Goal: Task Accomplishment & Management: Manage account settings

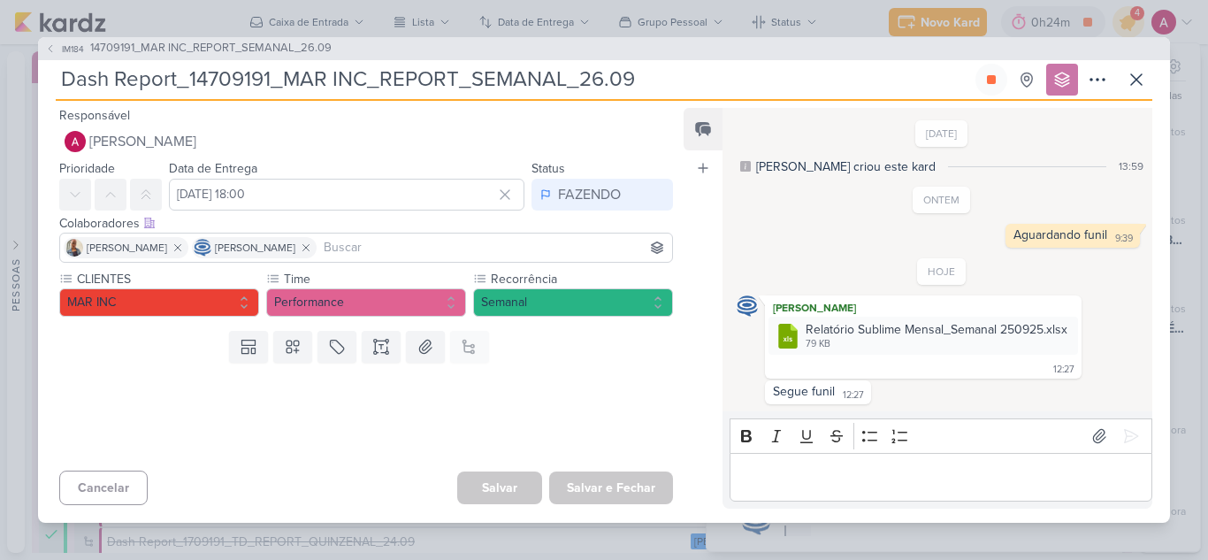
click at [996, 76] on icon at bounding box center [991, 79] width 14 height 14
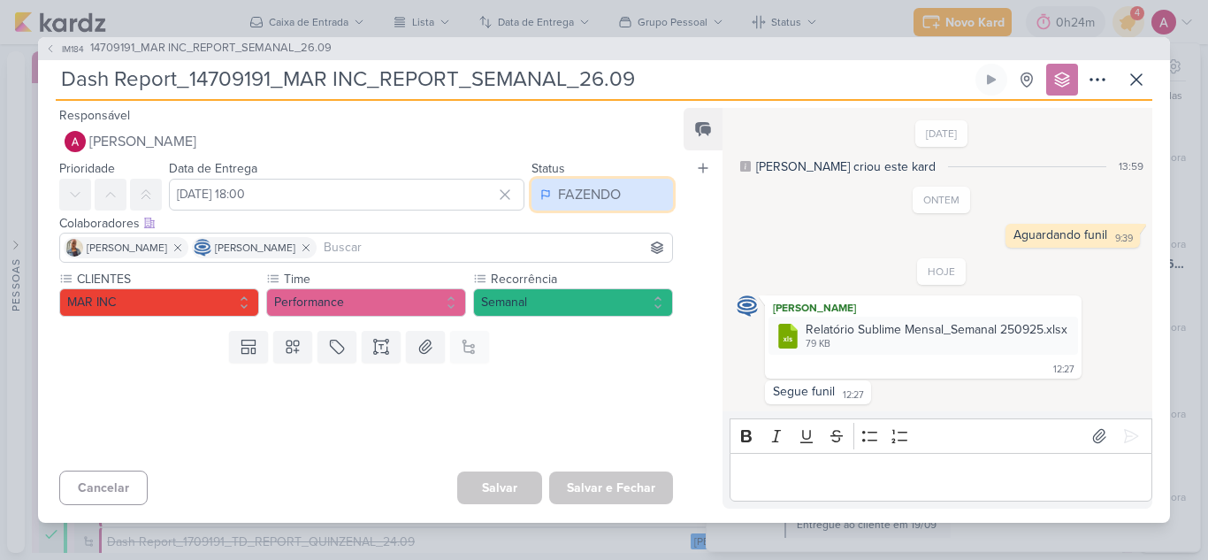
click at [584, 187] on div "FAZENDO" at bounding box center [589, 194] width 63 height 21
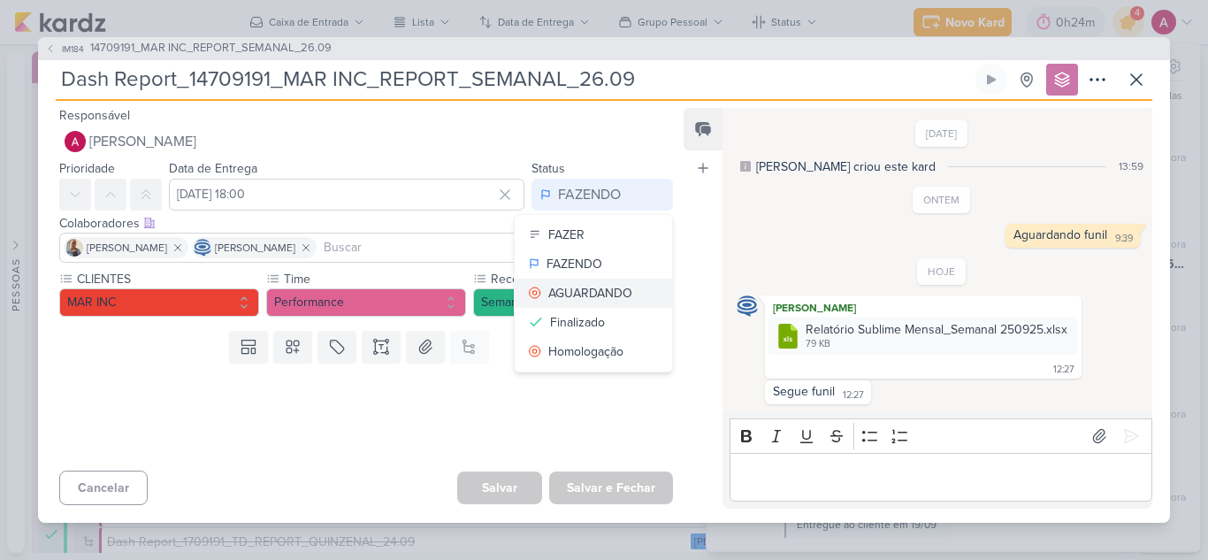
click at [612, 288] on div "AGUARDANDO" at bounding box center [590, 293] width 84 height 19
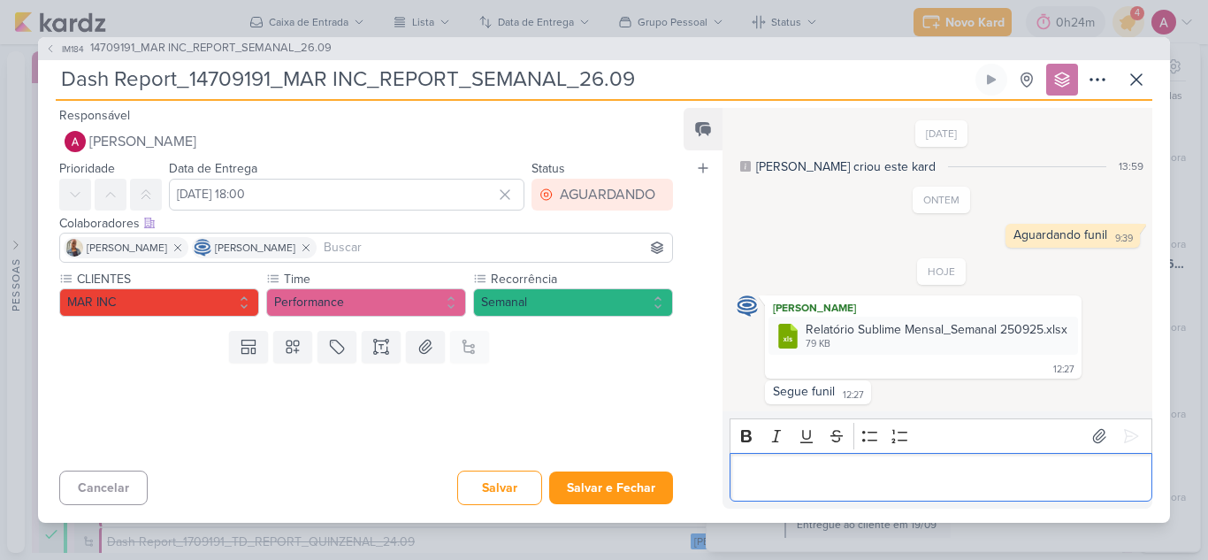
click at [809, 480] on p "Editor editing area: main" at bounding box center [940, 476] width 404 height 21
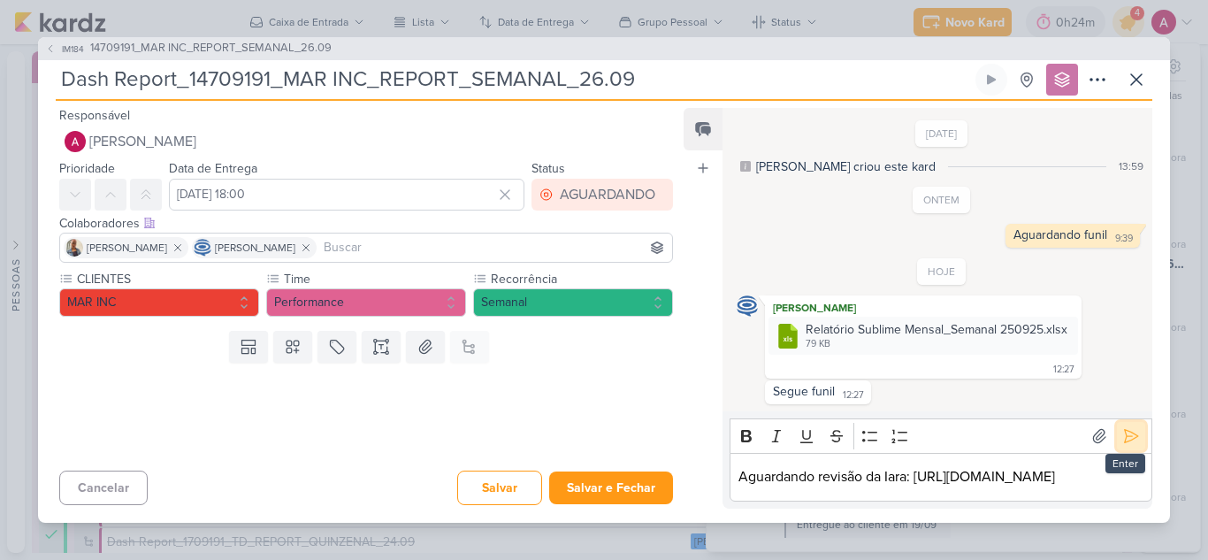
click at [1131, 430] on icon at bounding box center [1131, 436] width 18 height 18
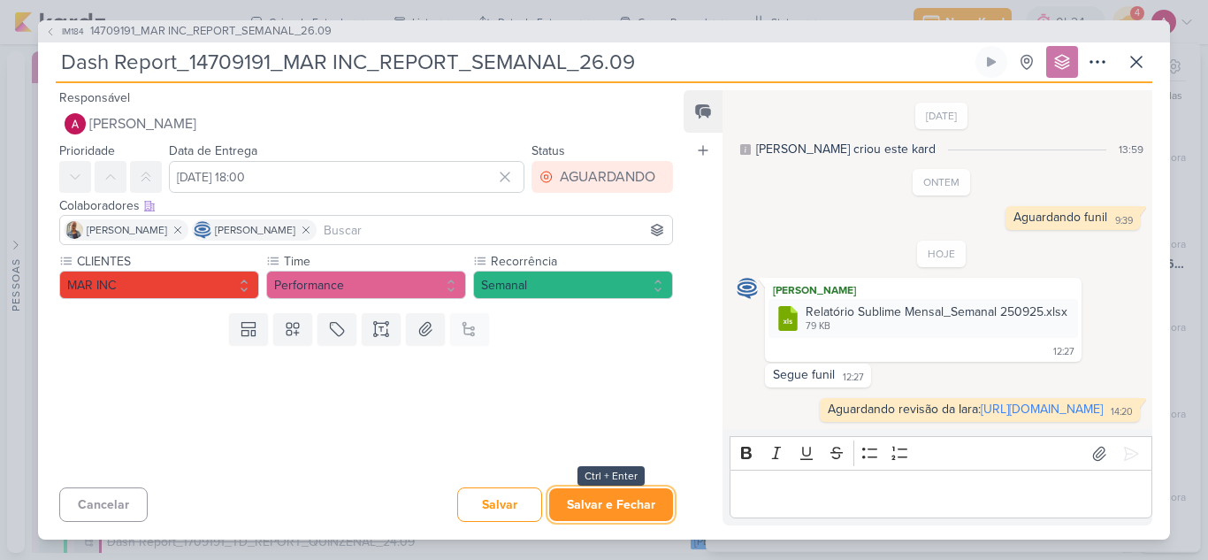
click at [628, 510] on button "Salvar e Fechar" at bounding box center [611, 504] width 124 height 33
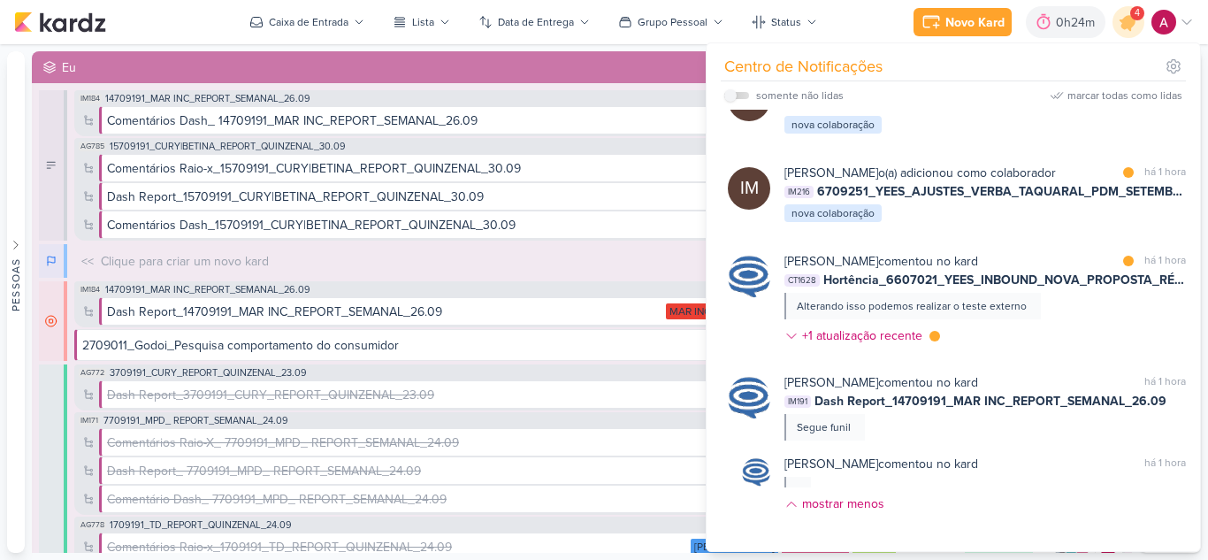
scroll to position [0, 0]
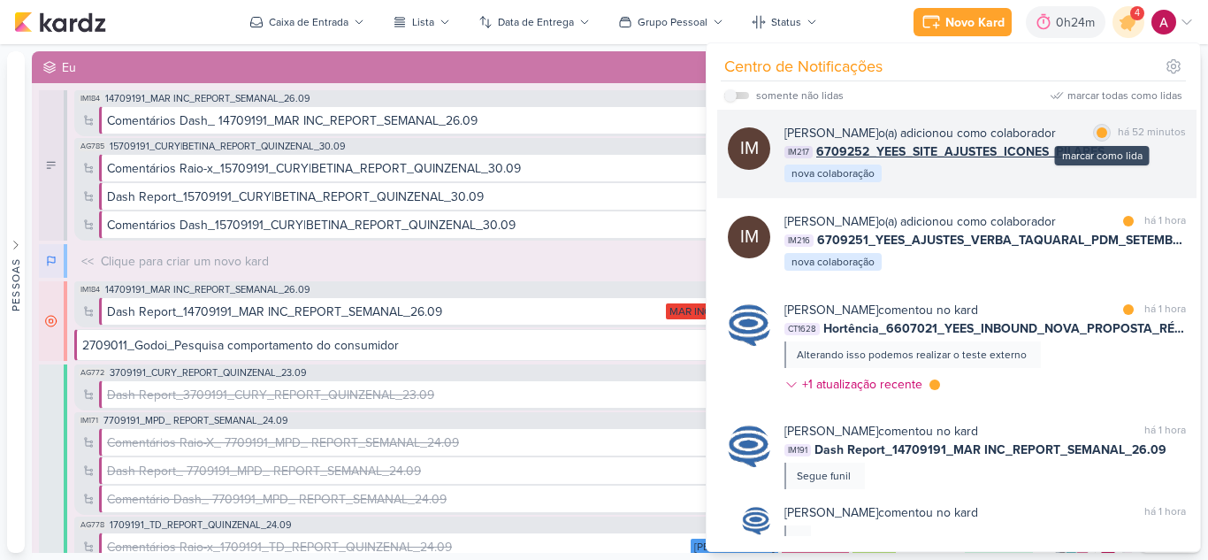
click at [1095, 138] on div "marcar como lida" at bounding box center [1102, 133] width 18 height 18
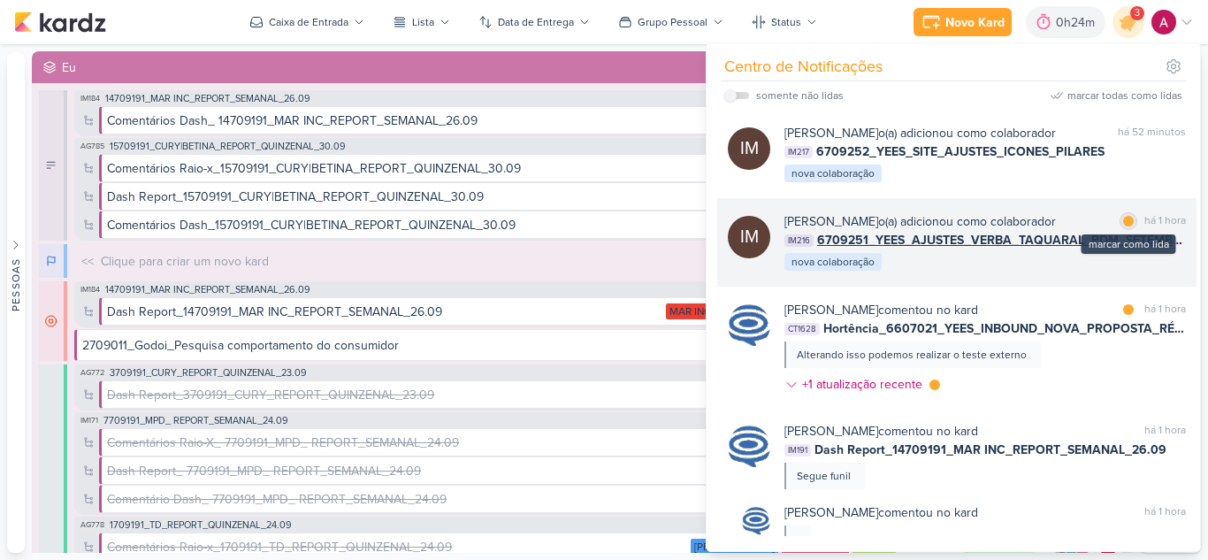
click at [1119, 230] on div "marcar como lida" at bounding box center [1128, 221] width 18 height 18
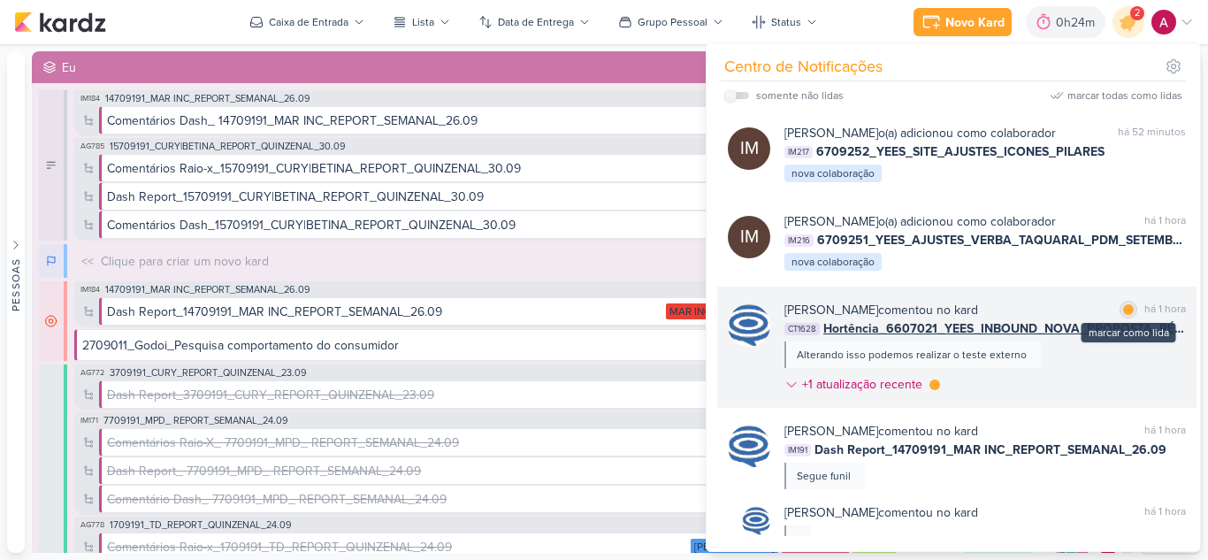
click at [1123, 315] on div at bounding box center [1128, 309] width 11 height 11
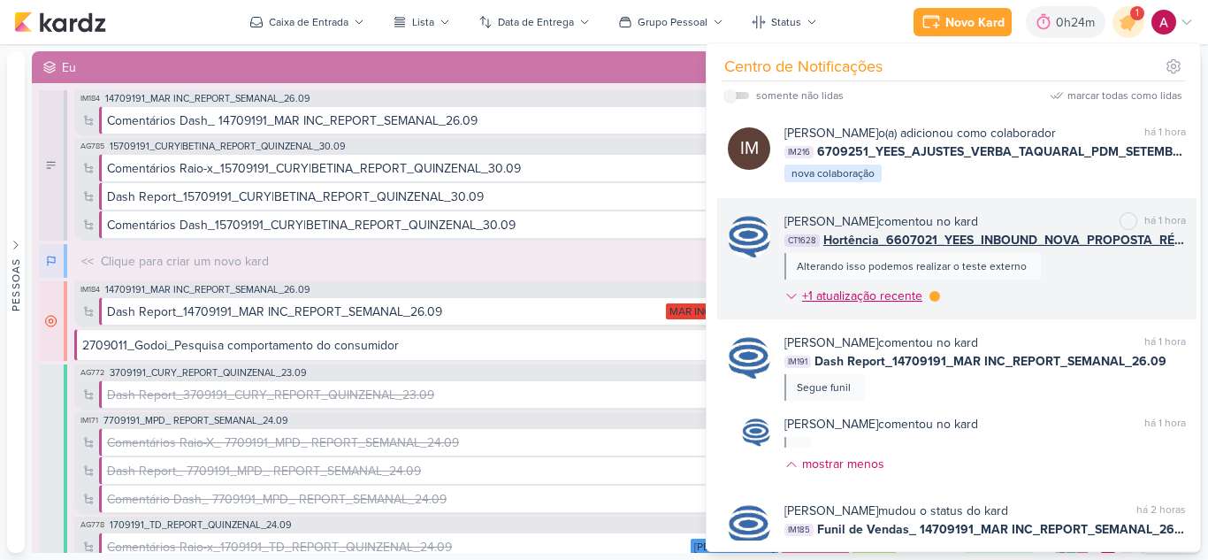
click at [931, 301] on div at bounding box center [934, 296] width 11 height 11
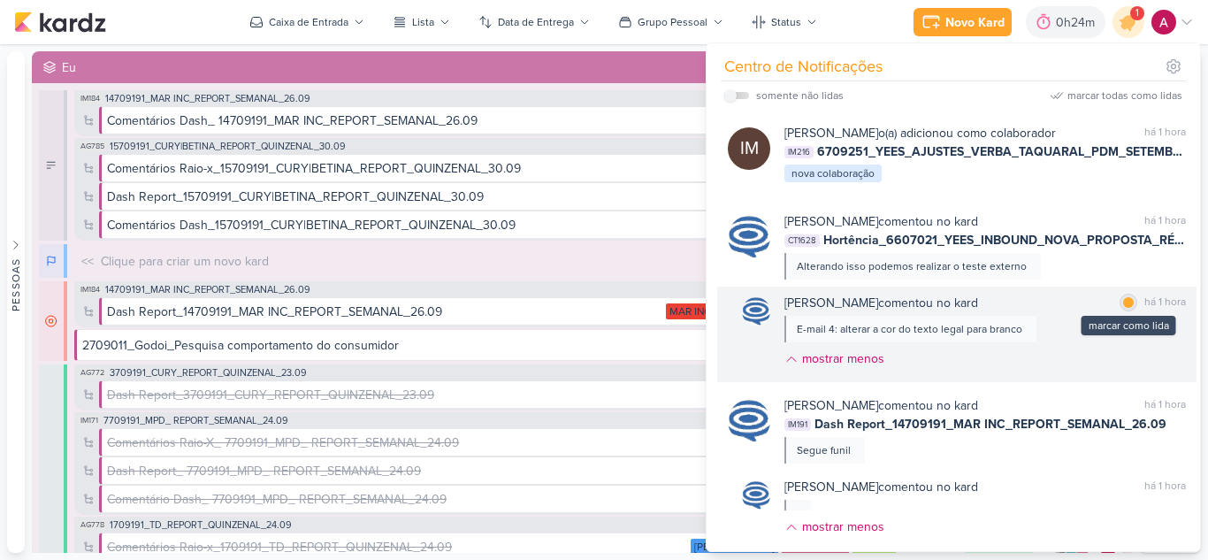
click at [1123, 308] on div at bounding box center [1128, 302] width 11 height 11
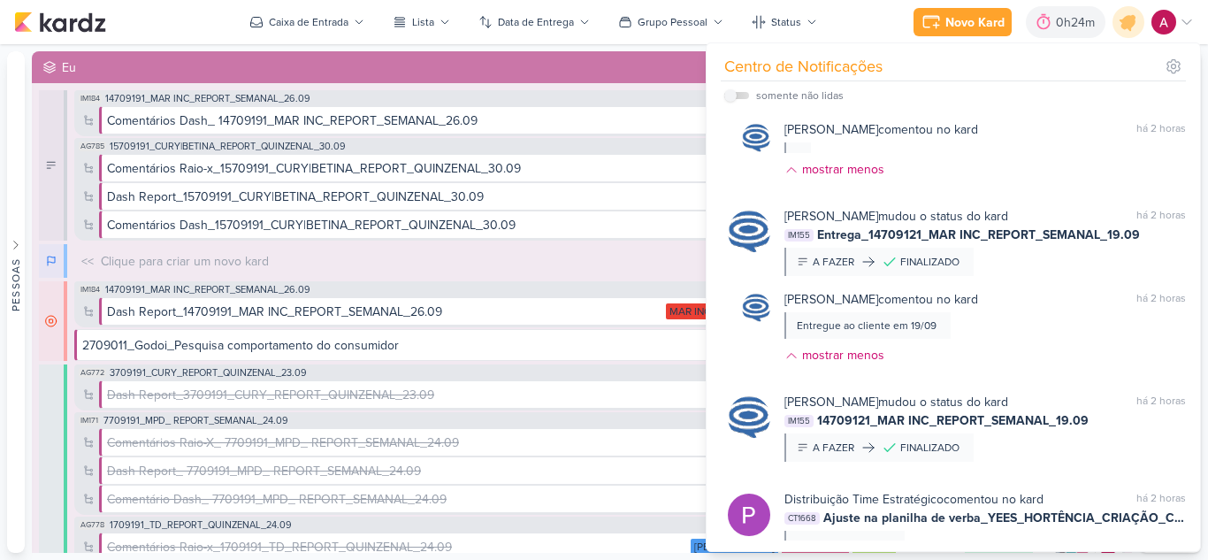
scroll to position [619, 0]
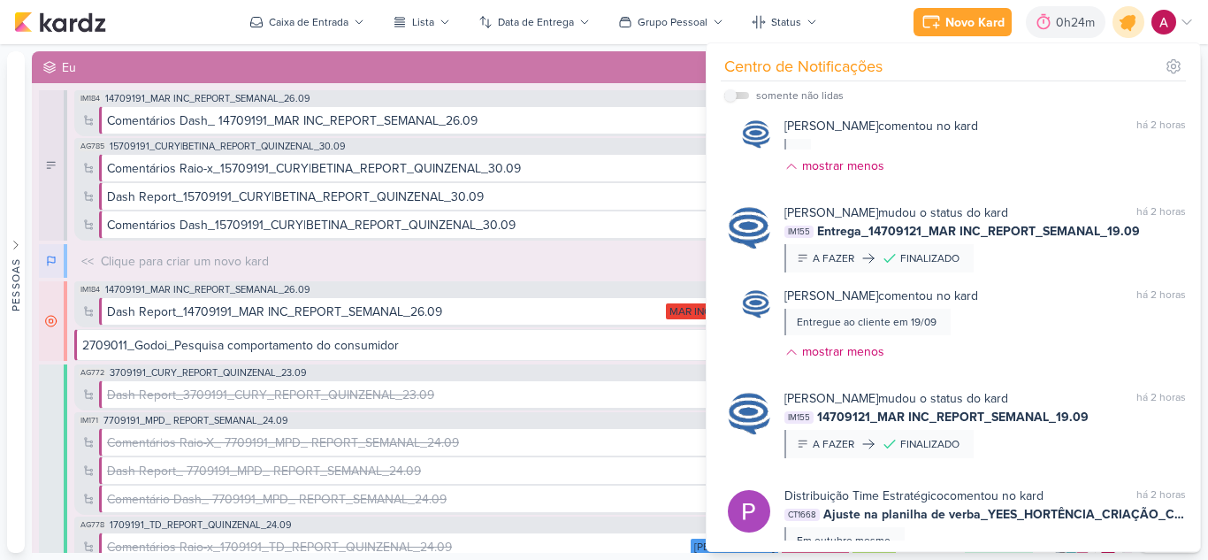
click at [1125, 22] on icon at bounding box center [1128, 21] width 21 height 21
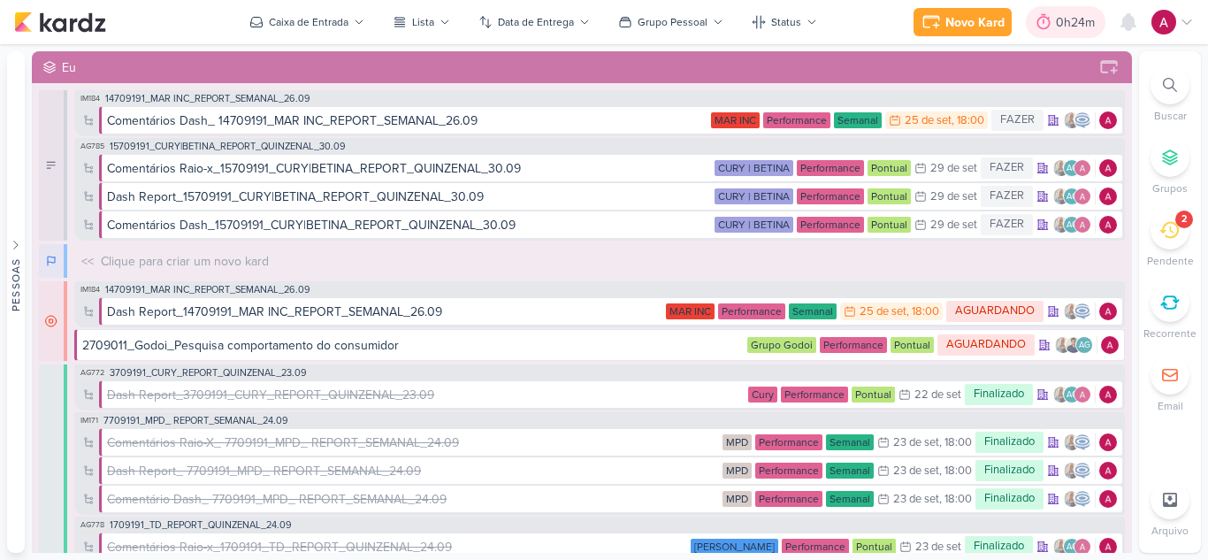
click at [1060, 19] on div "0h24m" at bounding box center [1078, 22] width 44 height 19
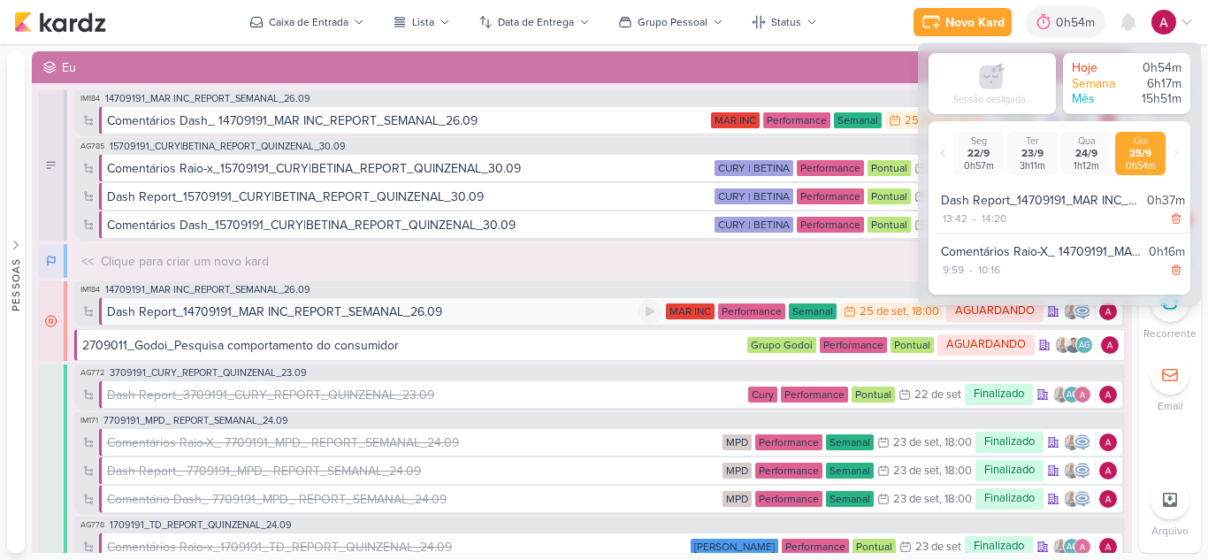
click at [325, 308] on div "Dash Report_14709191_MAR INC_REPORT_SEMANAL_26.09" at bounding box center [274, 311] width 335 height 19
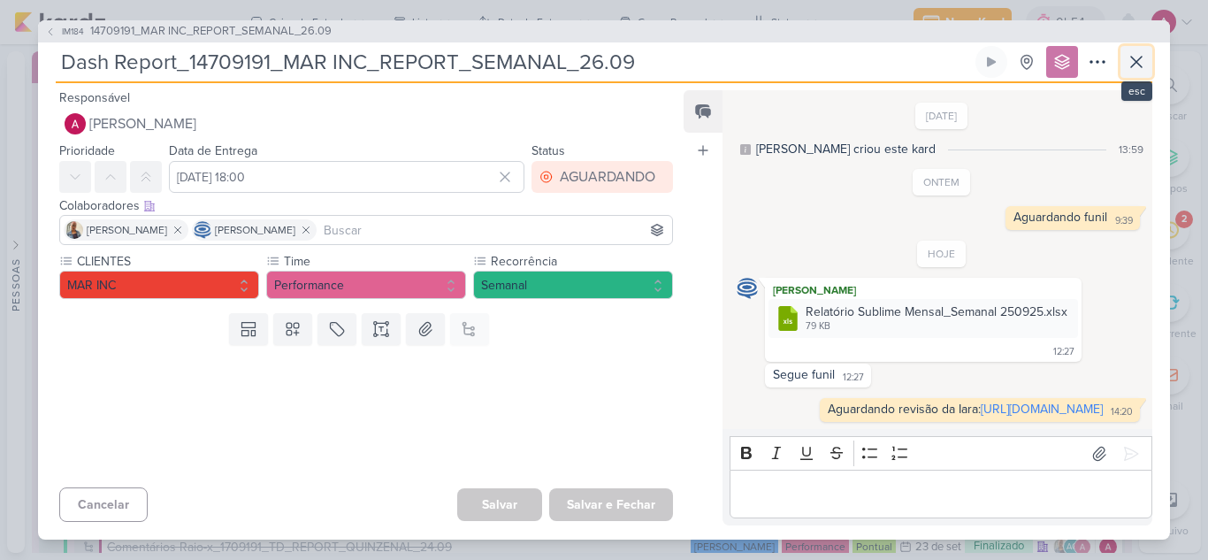
click at [1139, 62] on icon at bounding box center [1135, 61] width 21 height 21
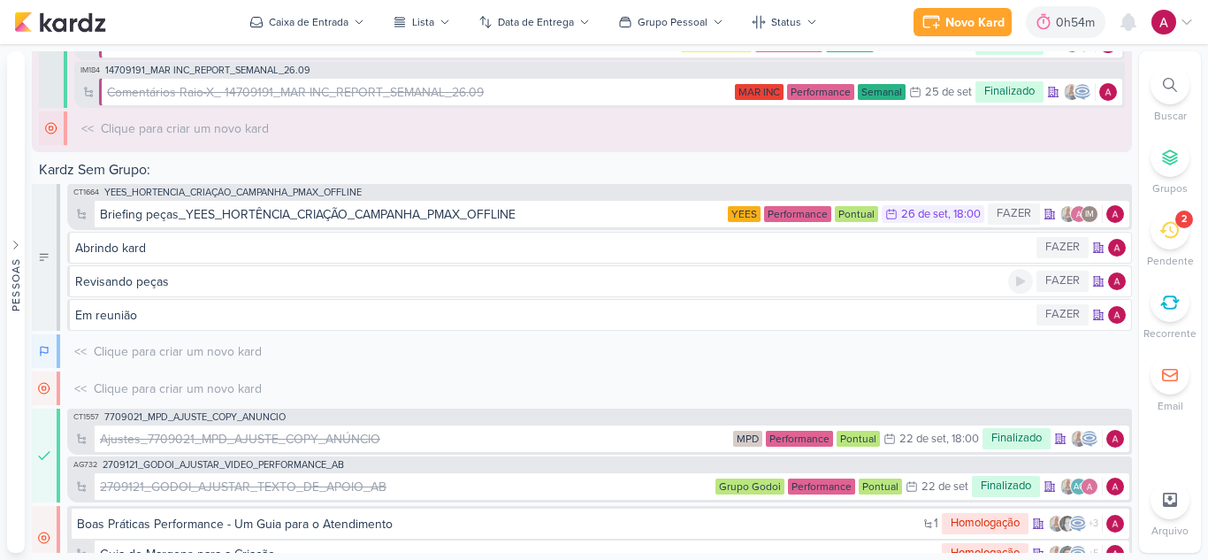
scroll to position [687, 0]
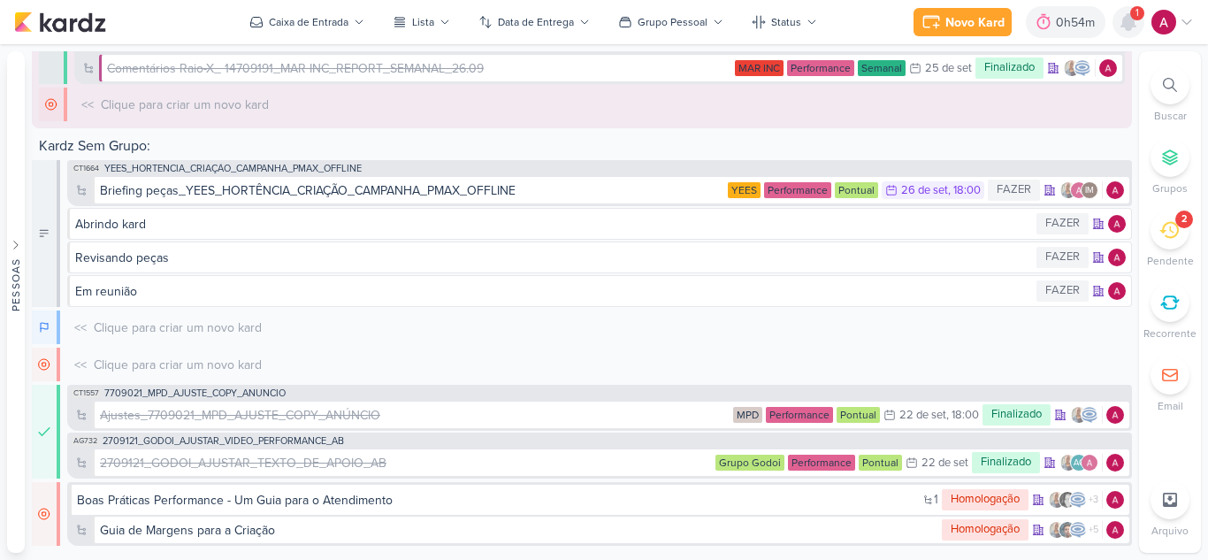
click at [1127, 28] on icon at bounding box center [1128, 22] width 14 height 16
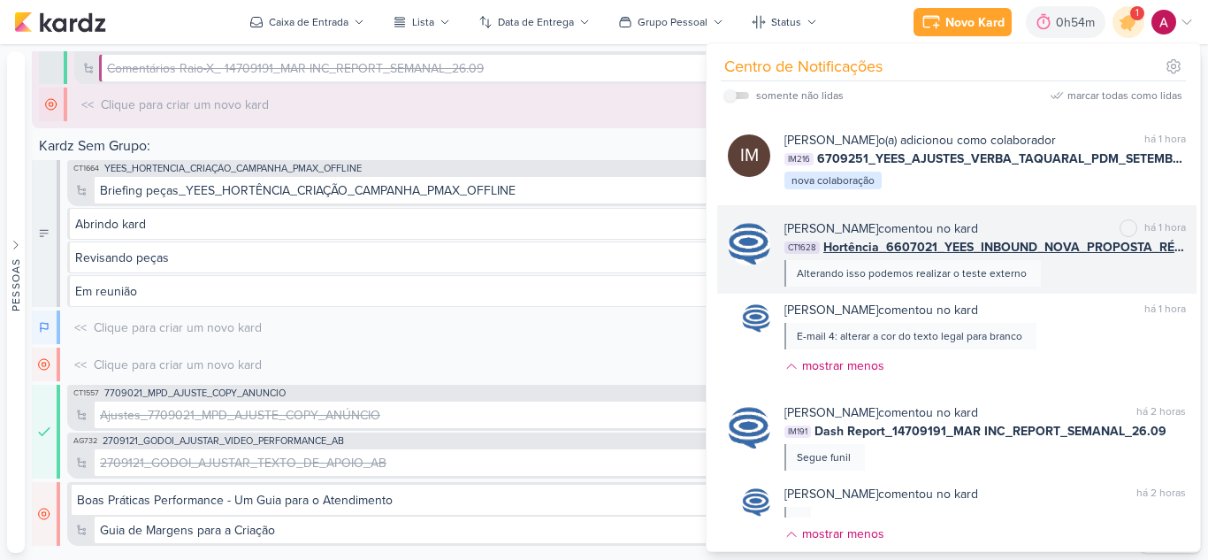
scroll to position [0, 0]
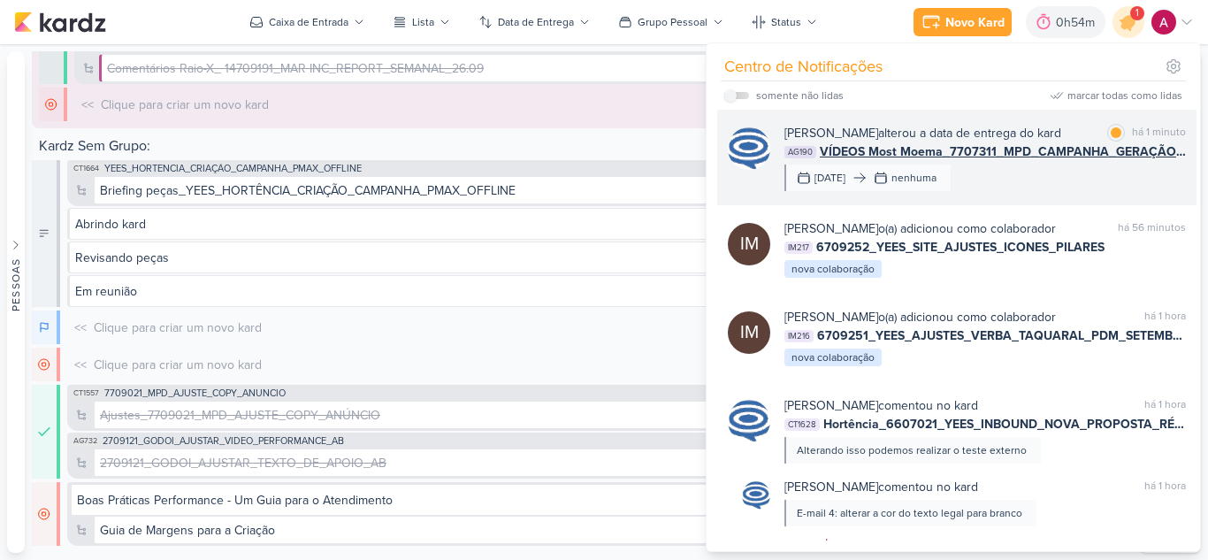
click at [1041, 187] on div "[PERSON_NAME] alterou a data de entrega do kard marcar como lida há 1 minuto AG…" at bounding box center [984, 157] width 401 height 67
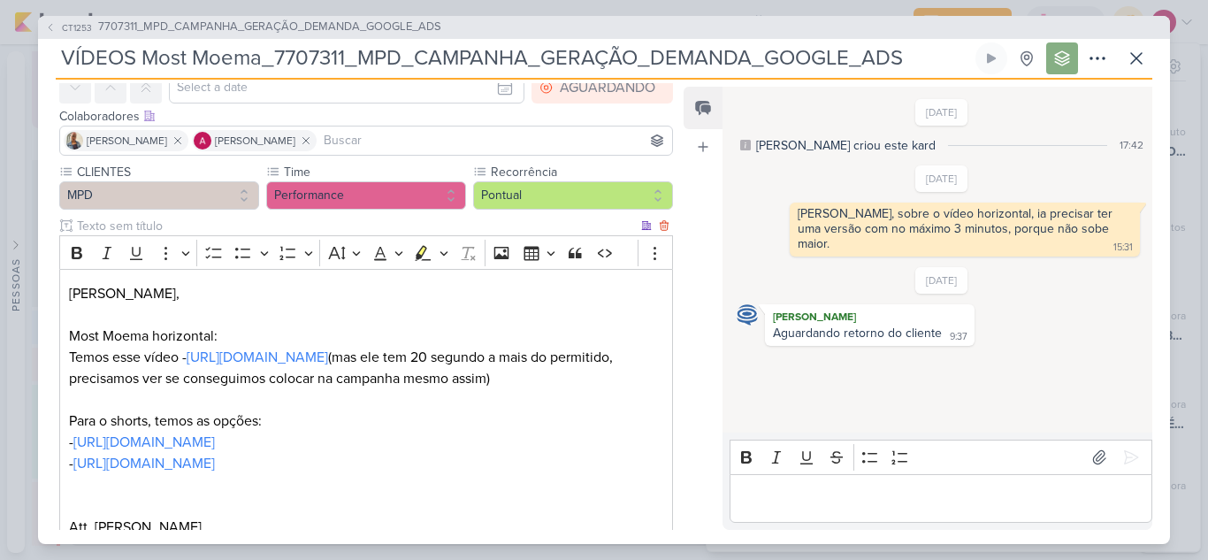
scroll to position [205, 0]
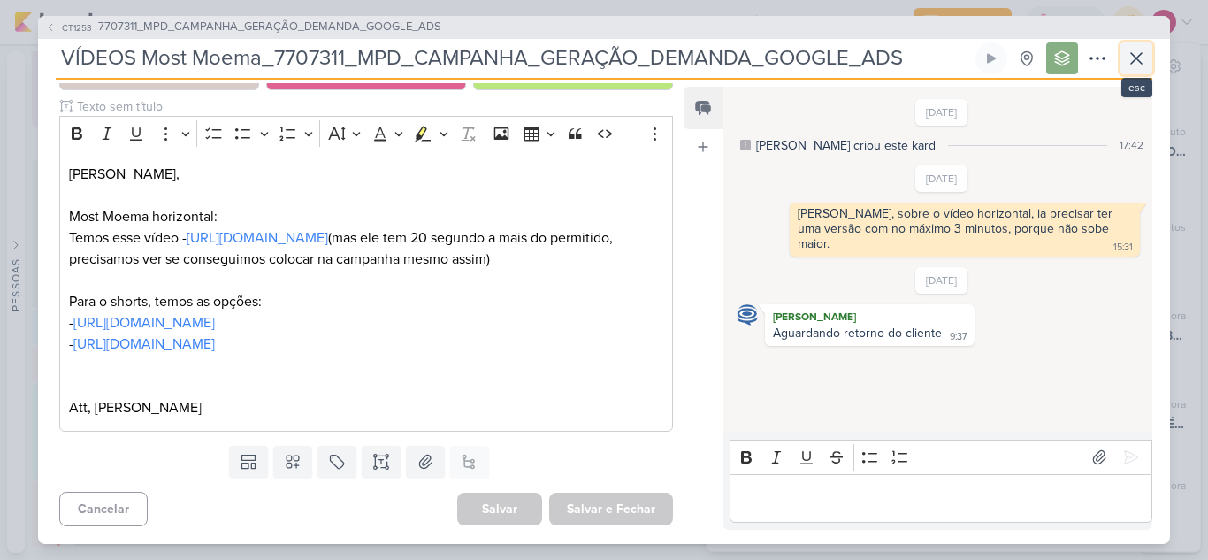
click at [1136, 64] on icon at bounding box center [1135, 58] width 21 height 21
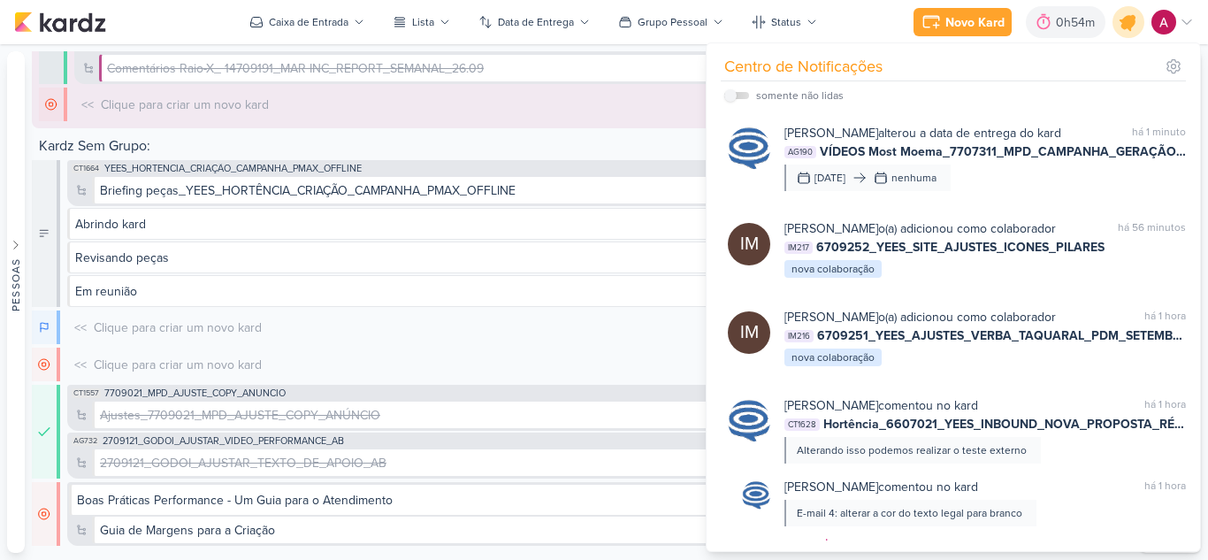
click at [1129, 25] on icon at bounding box center [1128, 21] width 21 height 21
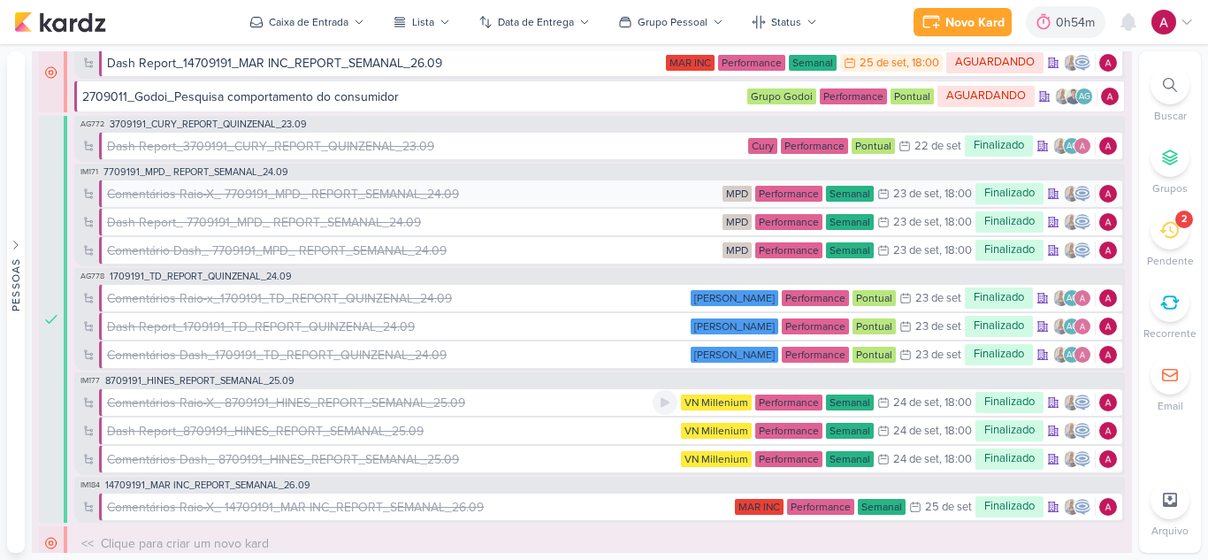
scroll to position [265, 0]
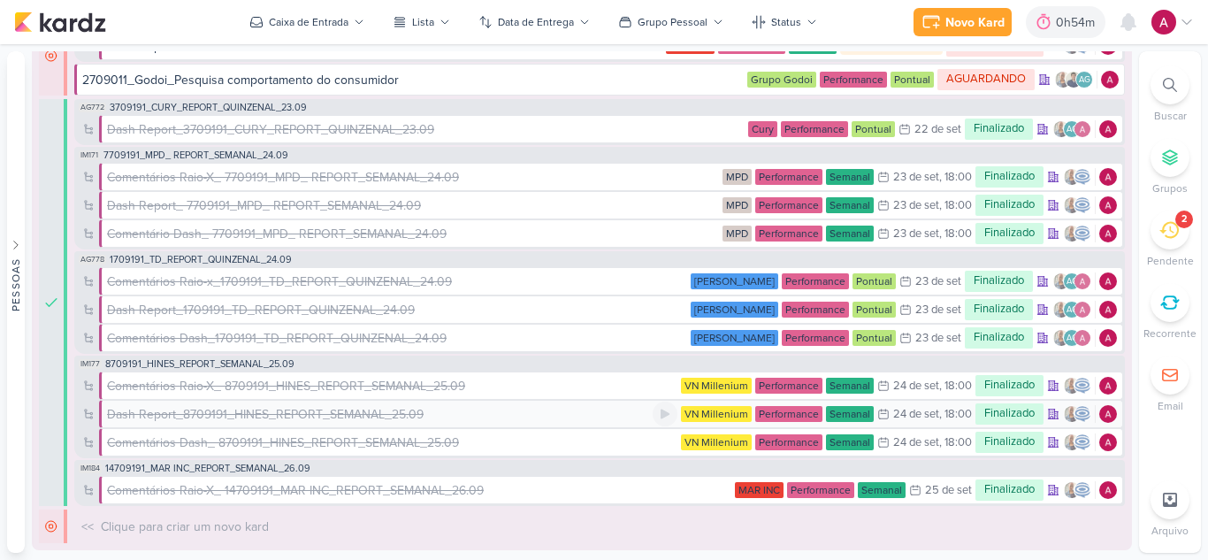
click at [265, 420] on div "Dash Report_8709191_HINES_REPORT_SEMANAL_25.09" at bounding box center [265, 414] width 317 height 19
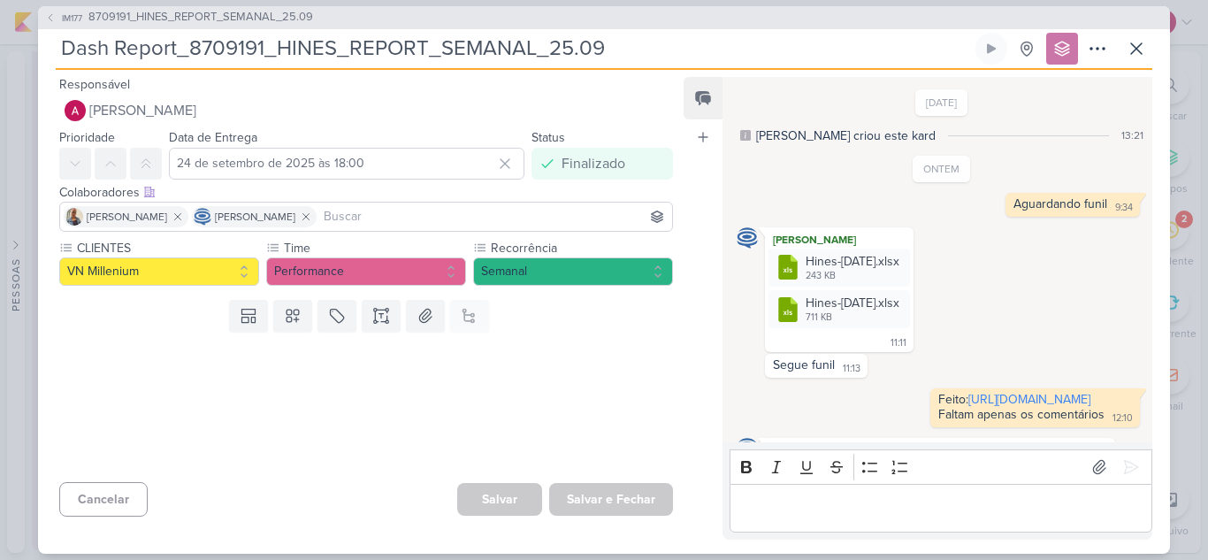
scroll to position [86, 0]
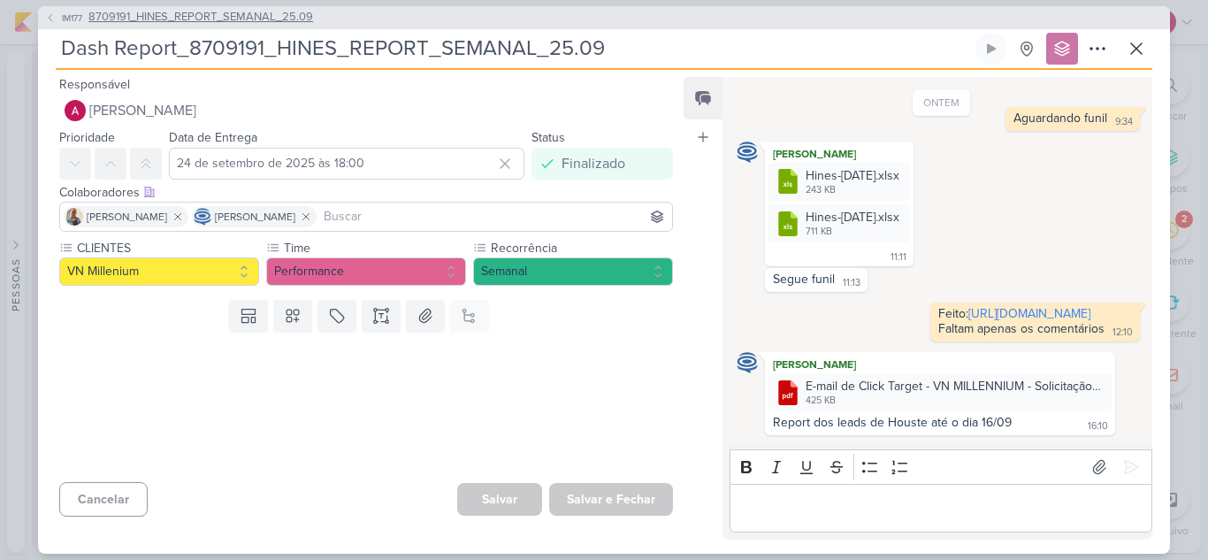
click at [159, 14] on span "8709191_HINES_REPORT_SEMANAL_25.09" at bounding box center [200, 18] width 225 height 18
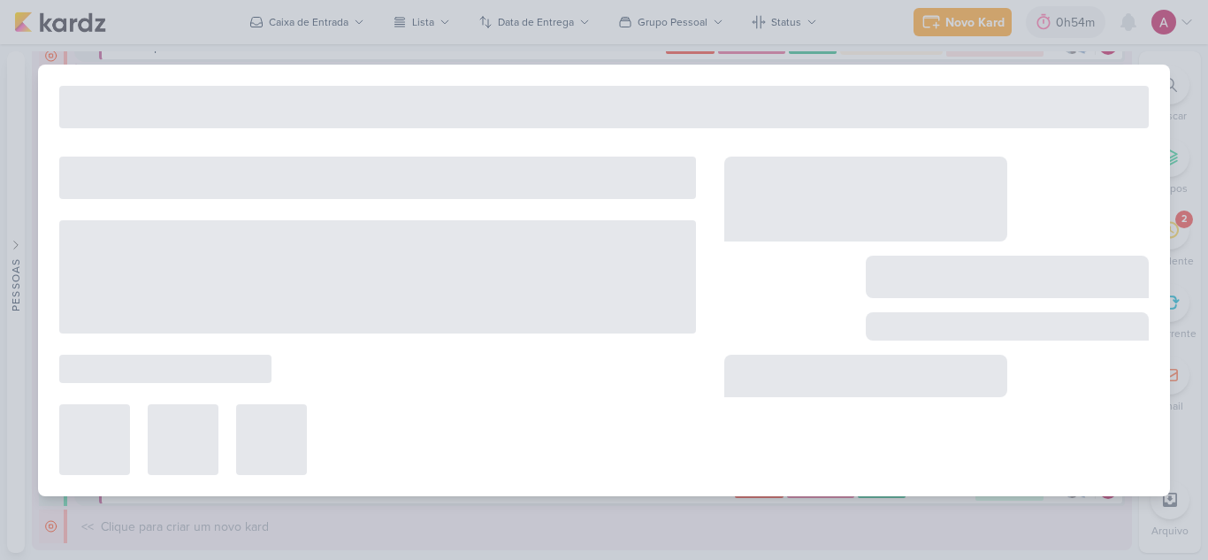
type input "8709191_HINES_REPORT_SEMANAL_25.09"
type input "[DATE] 18:00"
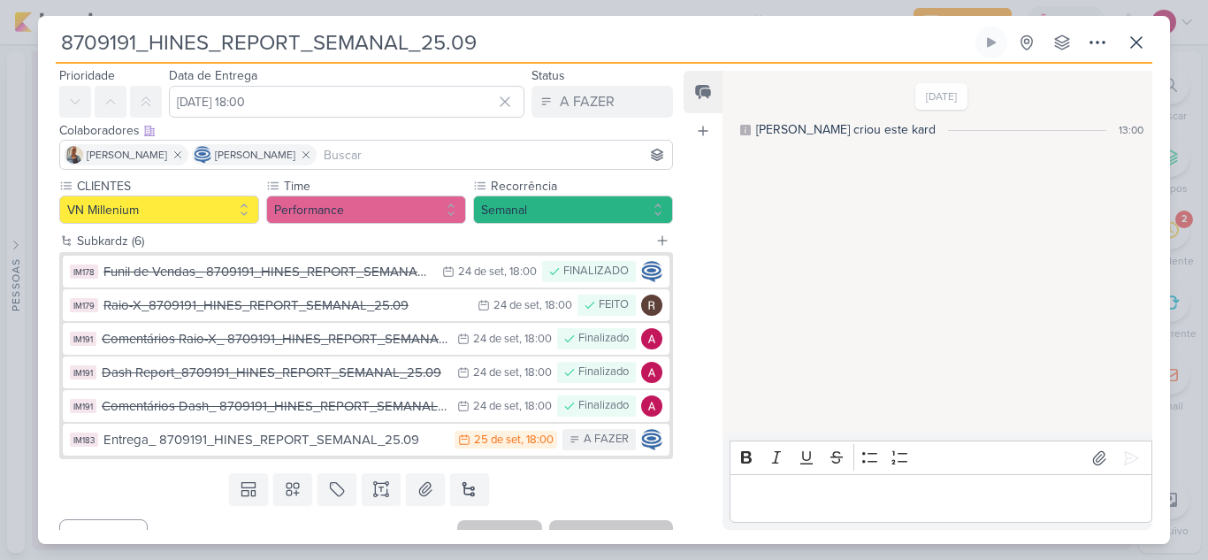
scroll to position [83, 0]
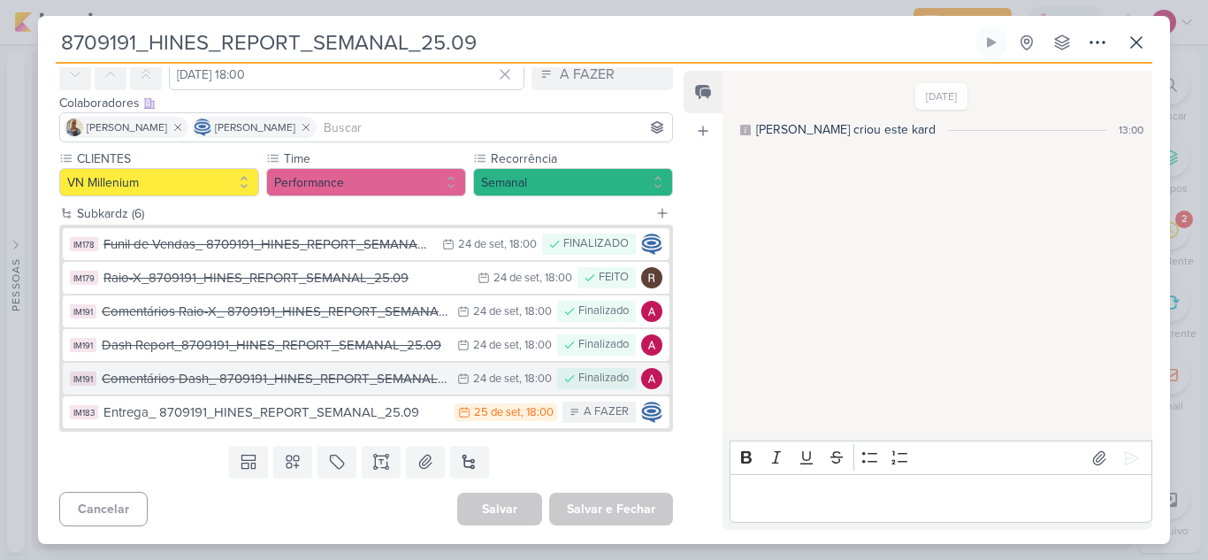
click at [372, 387] on div "Comentários Dash_ 8709191_HINES_REPORT_SEMANAL_25.09" at bounding box center [275, 379] width 347 height 20
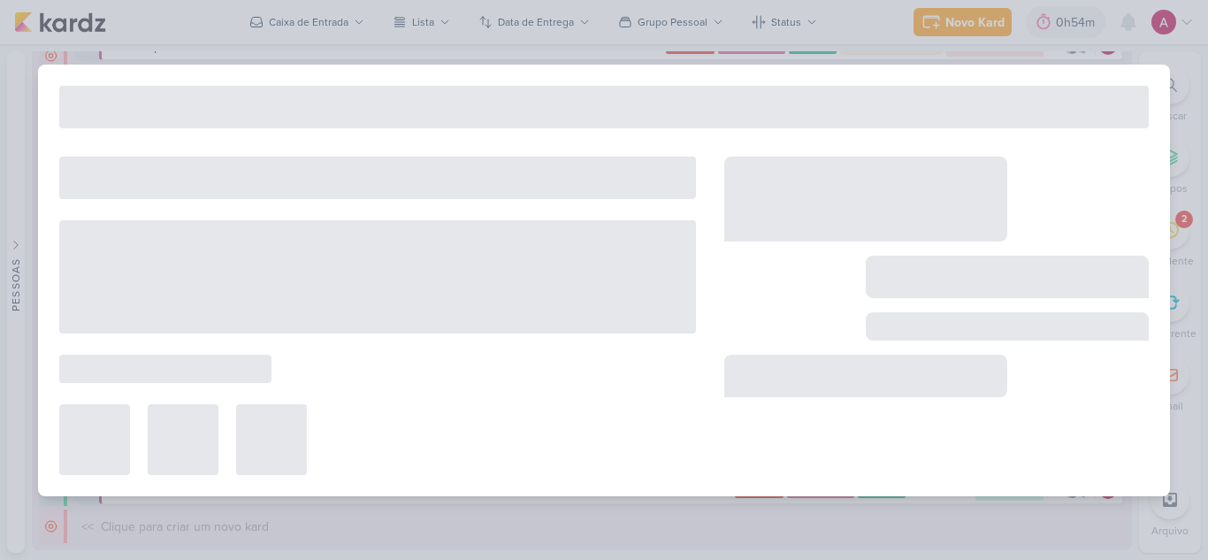
type input "Comentários Dash_ 8709191_HINES_REPORT_SEMANAL_25.09"
type input "24 de setembro de 2025 às 18:00"
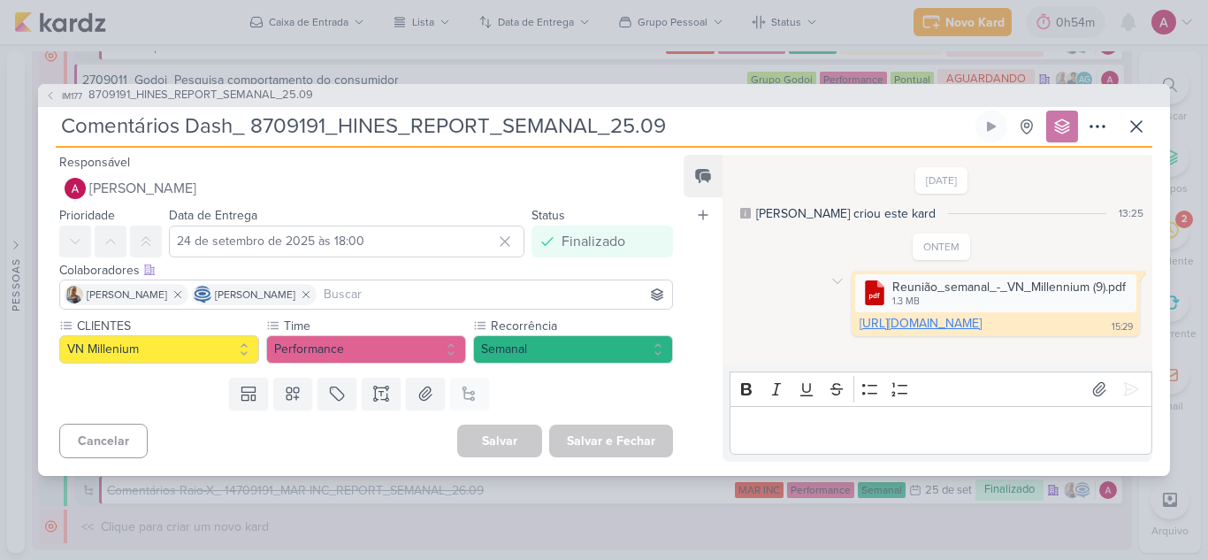
click at [981, 331] on link "[URL][DOMAIN_NAME]" at bounding box center [920, 323] width 122 height 15
click at [1139, 127] on icon at bounding box center [1135, 126] width 21 height 21
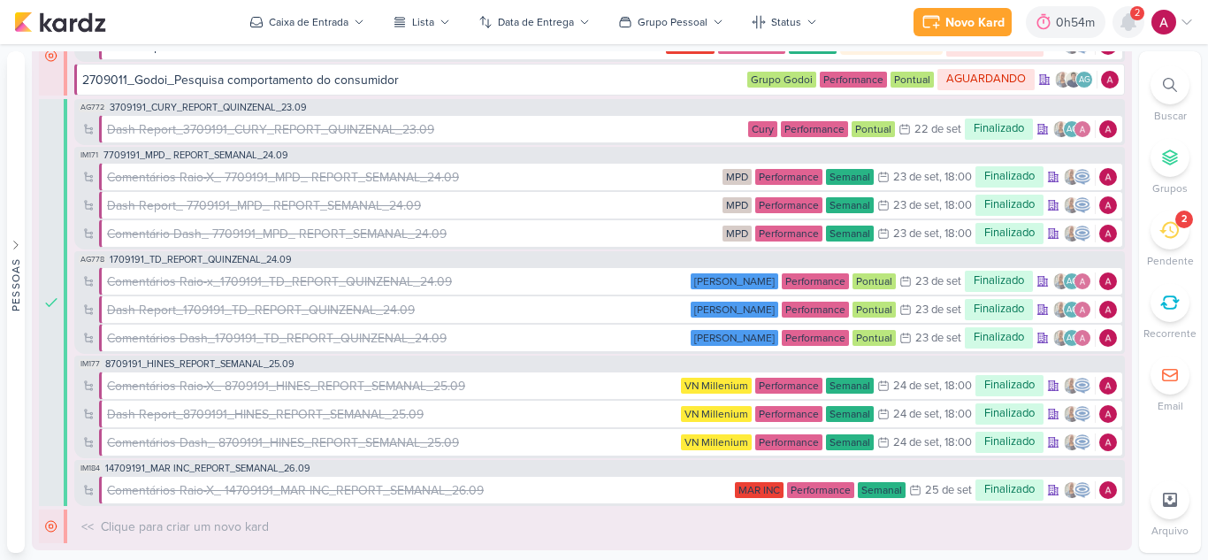
click at [1128, 24] on icon at bounding box center [1128, 22] width 14 height 16
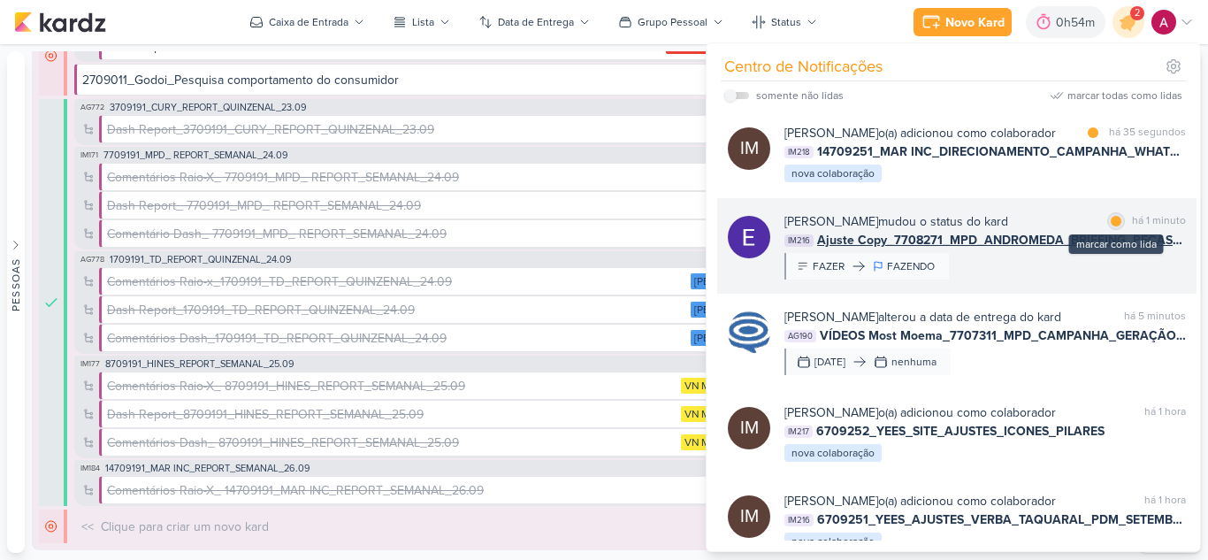
click at [1110, 226] on div at bounding box center [1115, 221] width 11 height 11
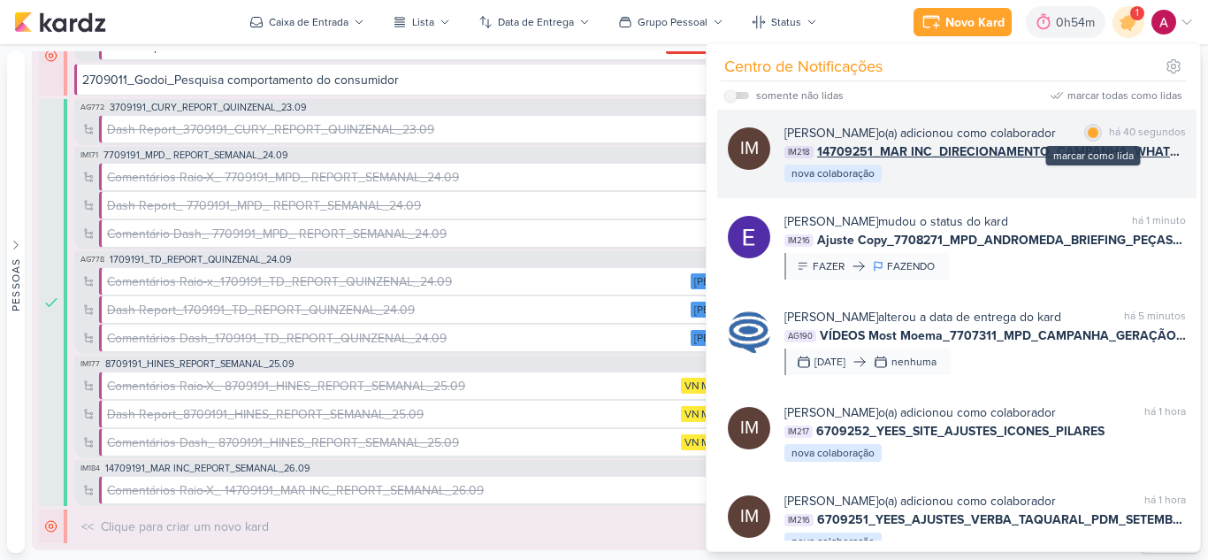
click at [1093, 134] on div "marcar como lida" at bounding box center [1093, 133] width 18 height 18
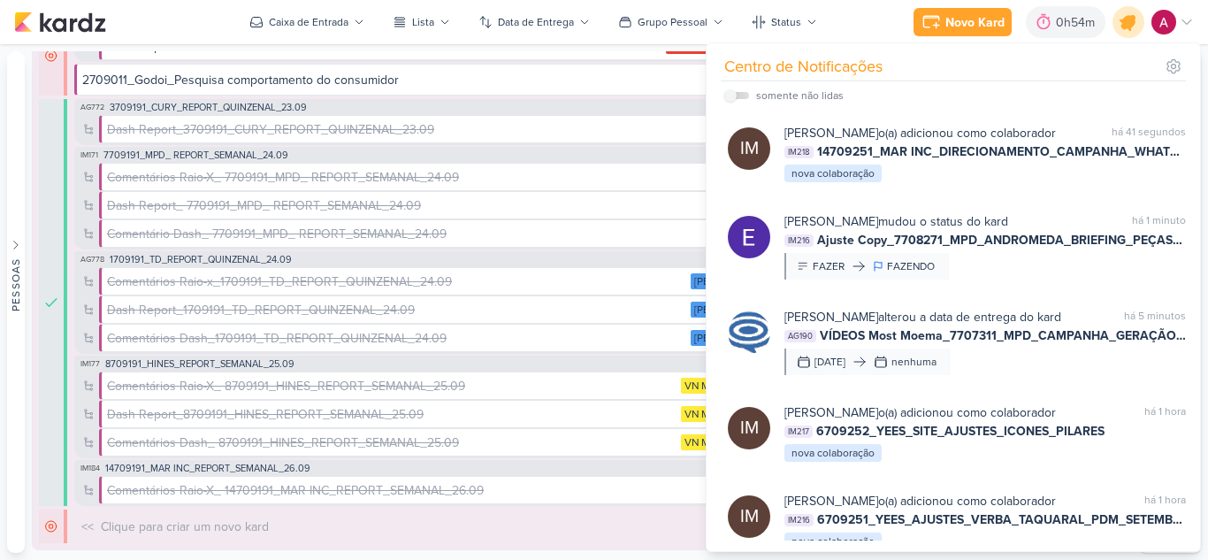
click at [1123, 31] on icon at bounding box center [1128, 22] width 30 height 30
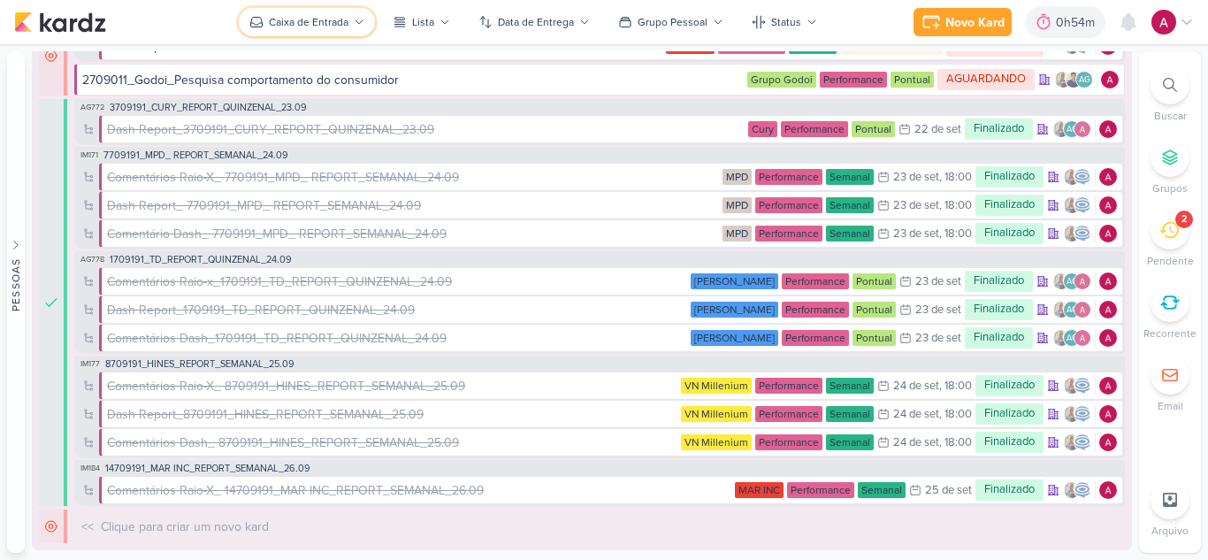
click at [298, 19] on div "Caixa de Entrada" at bounding box center [309, 22] width 80 height 16
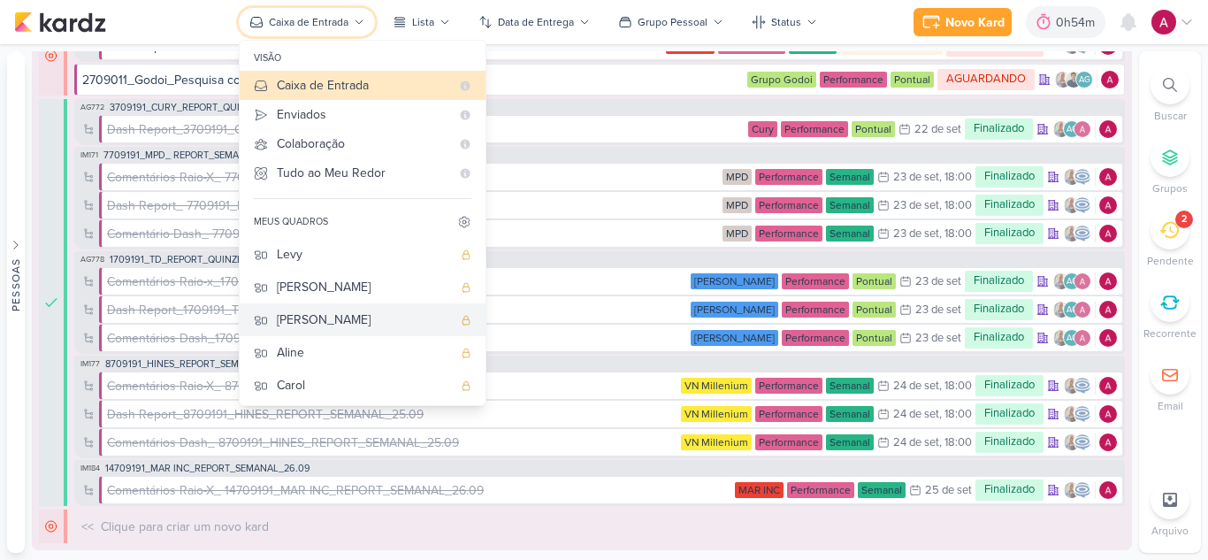
scroll to position [133, 0]
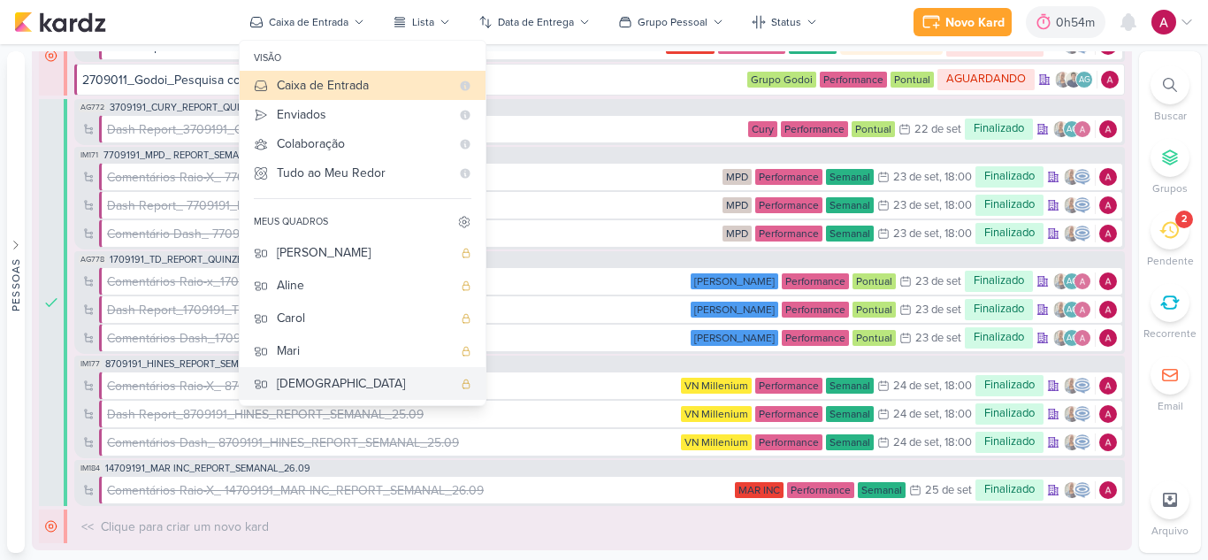
click at [294, 391] on div "[DEMOGRAPHIC_DATA]" at bounding box center [364, 383] width 175 height 19
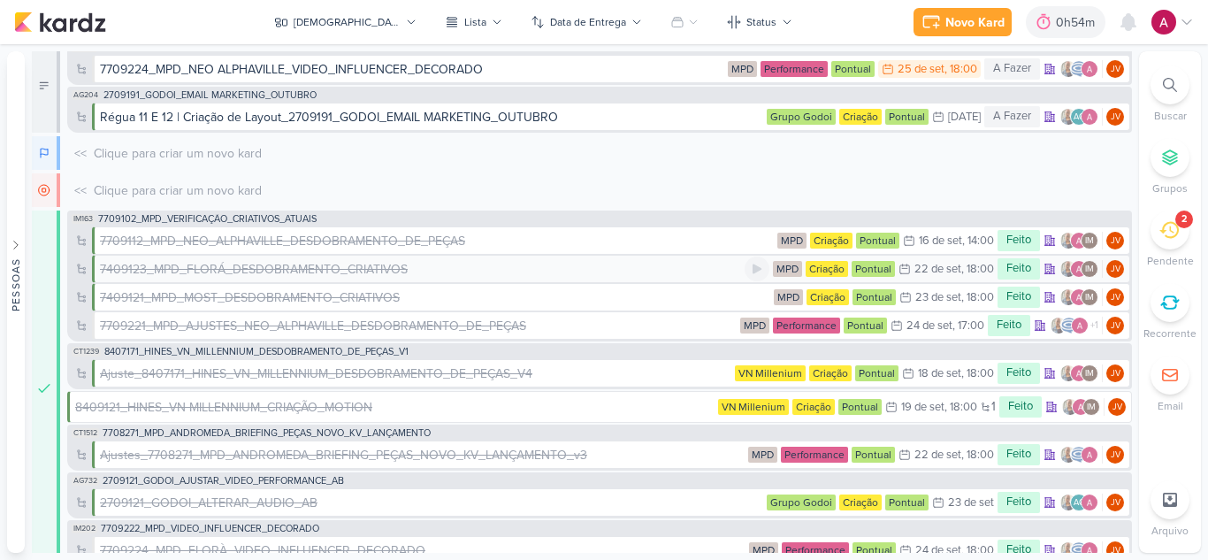
scroll to position [33, 0]
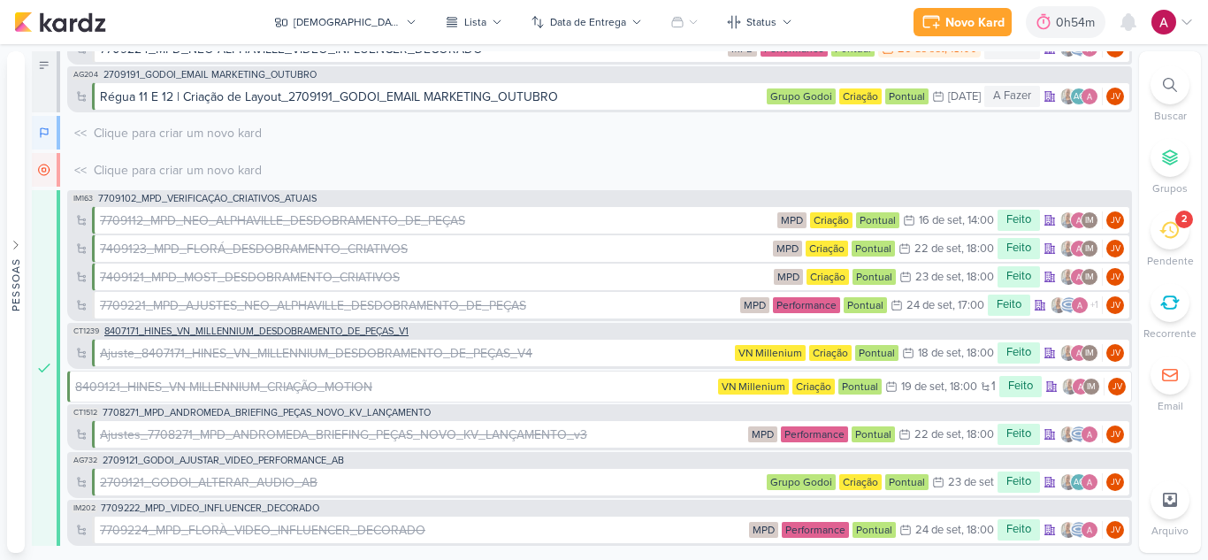
click at [253, 329] on span "8407171_HINES_VN_MILLENNIUM_DESDOBRAMENTO_DE_PEÇAS_V1" at bounding box center [256, 331] width 304 height 10
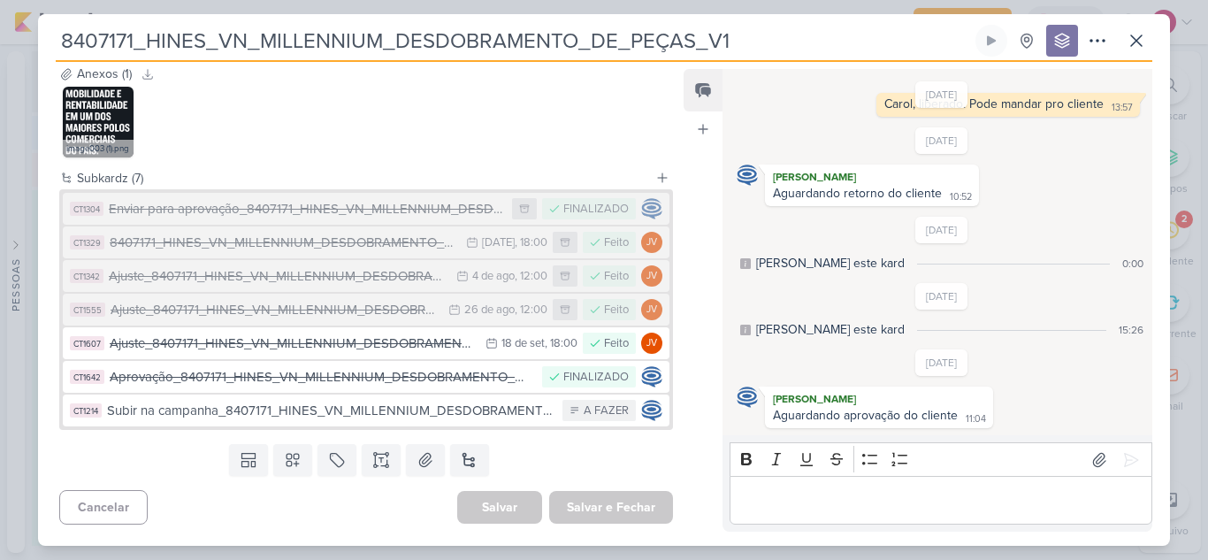
scroll to position [668, 0]
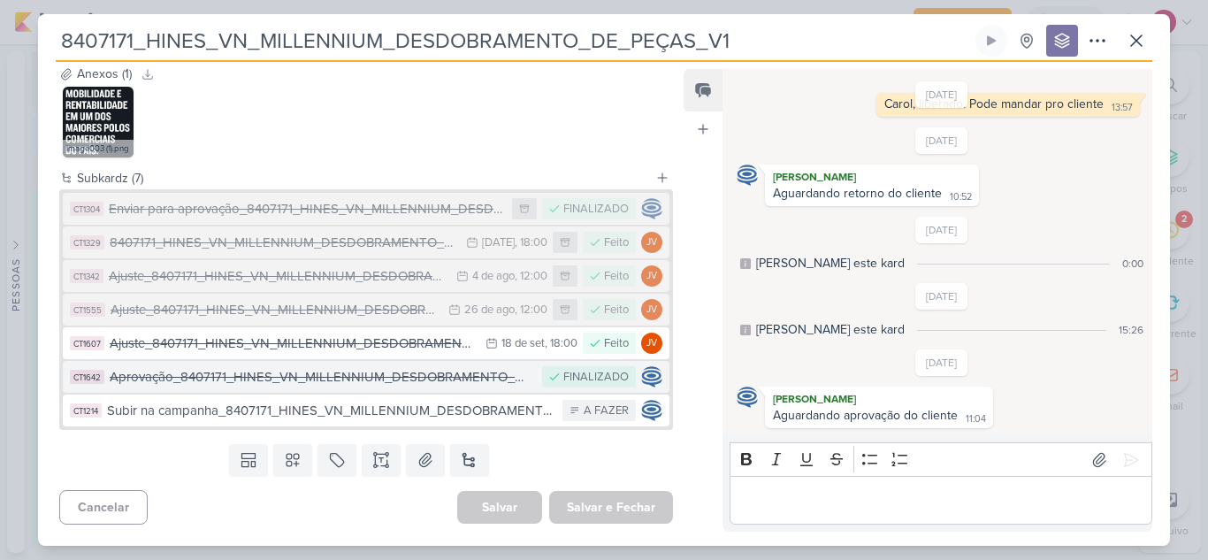
click at [353, 380] on div "Aprovação_8407171_HINES_VN_MILLENNIUM_DESDOBRAMENTO_DE_PEÇAS_V1" at bounding box center [321, 377] width 423 height 20
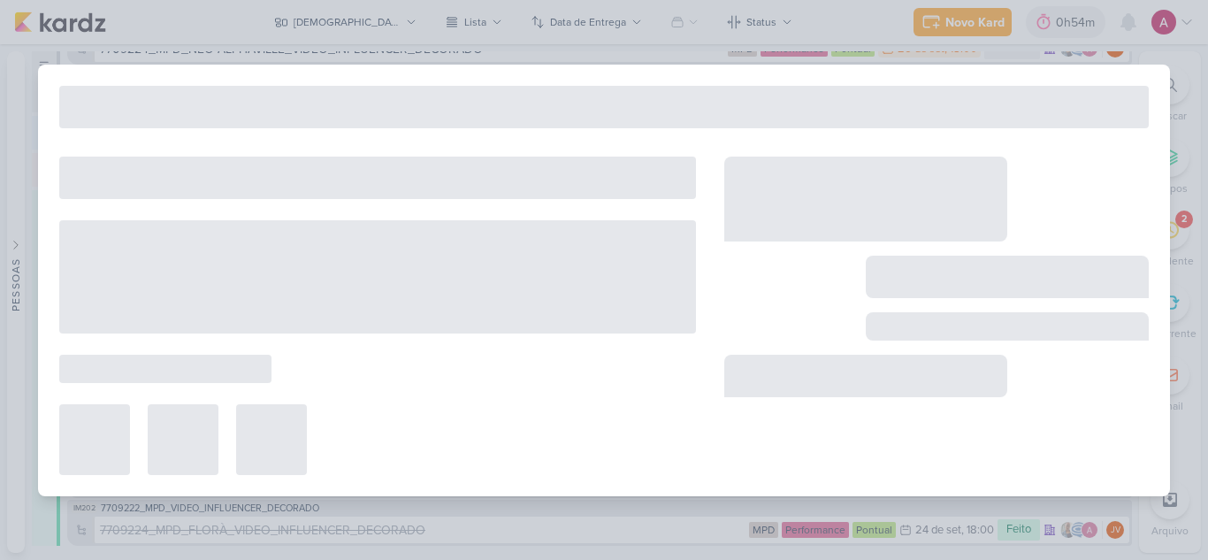
type input "Aprovação_8407171_HINES_VN_MILLENNIUM_DESDOBRAMENTO_DE_PEÇAS_V1"
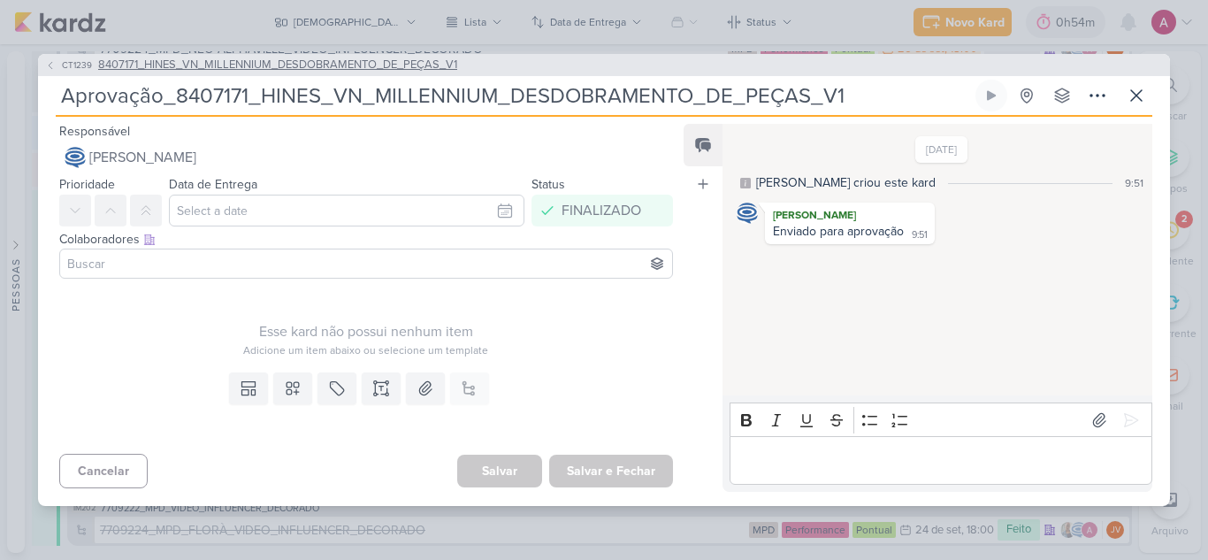
click at [72, 66] on span "CT1239" at bounding box center [76, 64] width 35 height 13
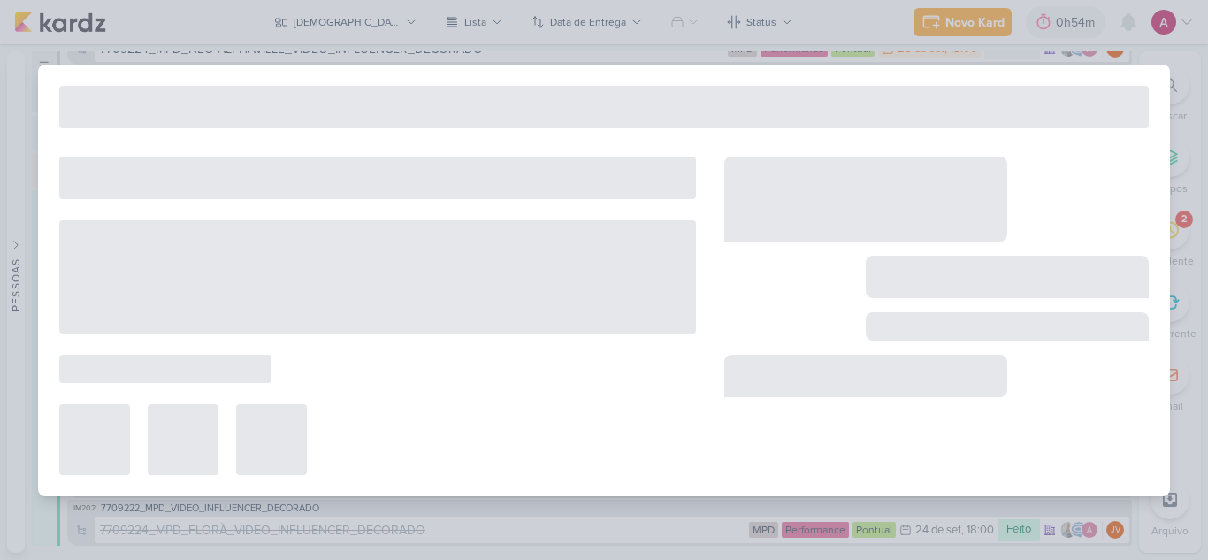
type input "8407171_HINES_VN_MILLENNIUM_DESDOBRAMENTO_DE_PEÇAS_V1"
type input "[DATE] 18:00"
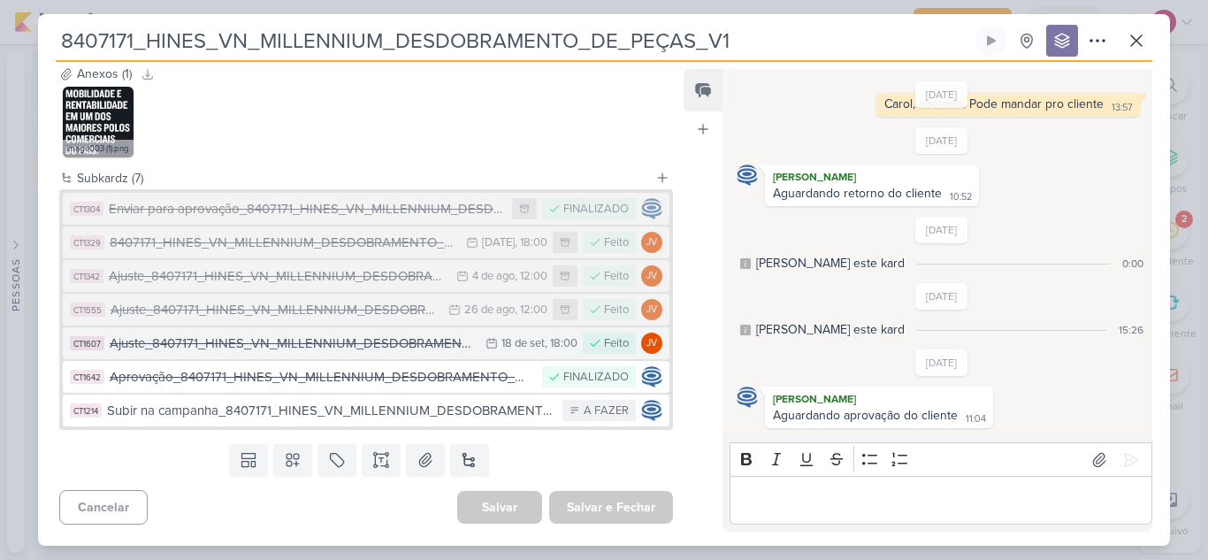
click at [399, 340] on div "Ajuste_8407171_HINES_VN_MILLENNIUM_DESDOBRAMENTO_DE_PEÇAS_V4" at bounding box center [293, 343] width 367 height 20
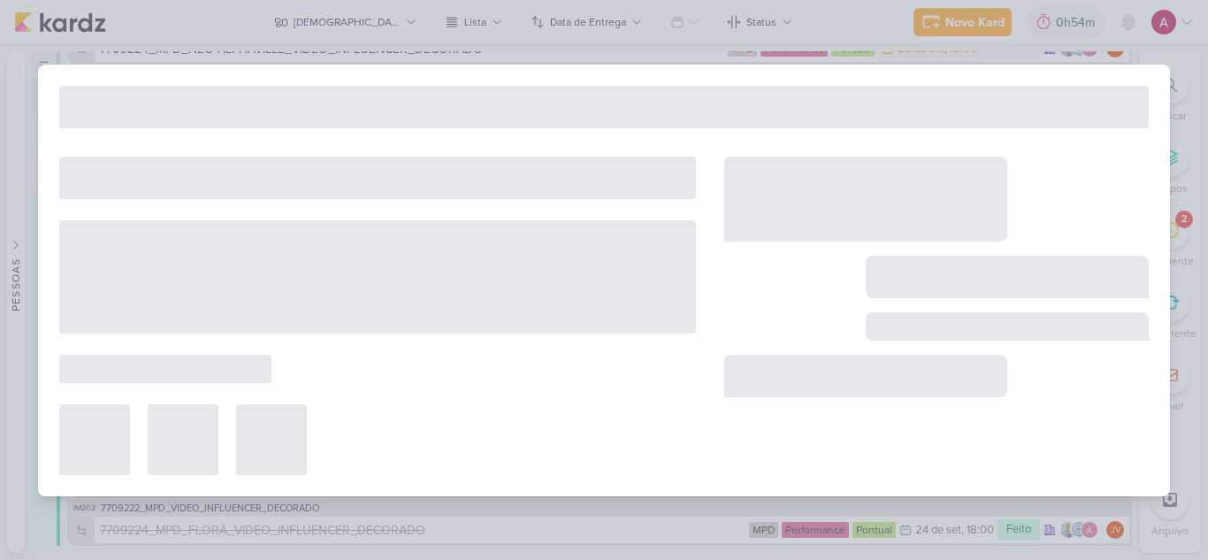
type input "Ajuste_8407171_HINES_VN_MILLENNIUM_DESDOBRAMENTO_DE_PEÇAS_V4"
type input "18 de setembro de 2025 às 18:00"
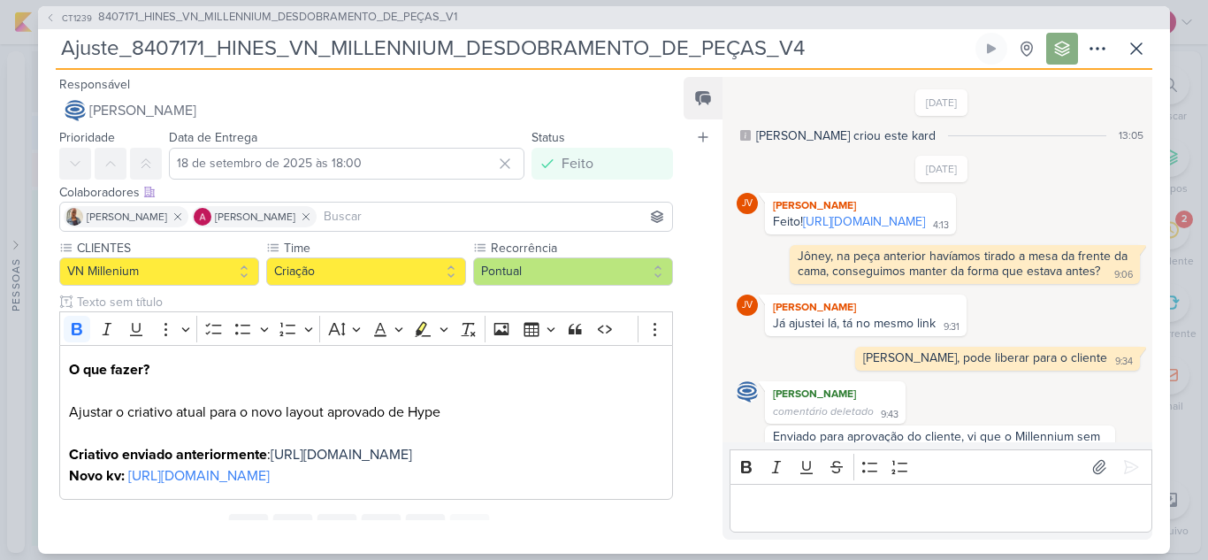
scroll to position [58, 0]
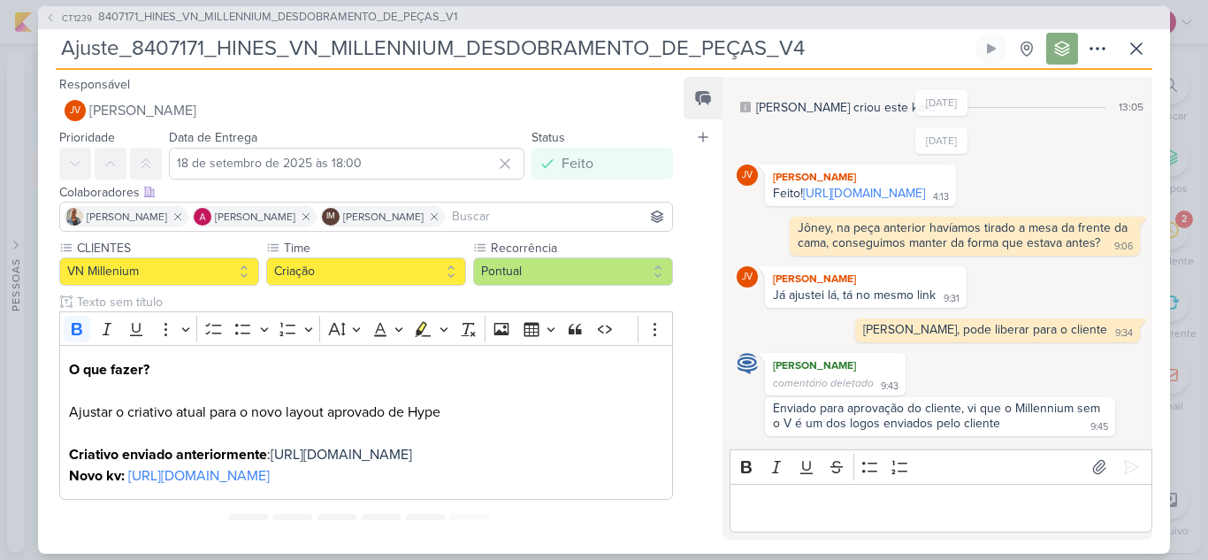
click at [912, 201] on div "Feito! [URL][DOMAIN_NAME] 4:13" at bounding box center [860, 194] width 184 height 17
click at [912, 191] on link "[URL][DOMAIN_NAME]" at bounding box center [864, 193] width 122 height 15
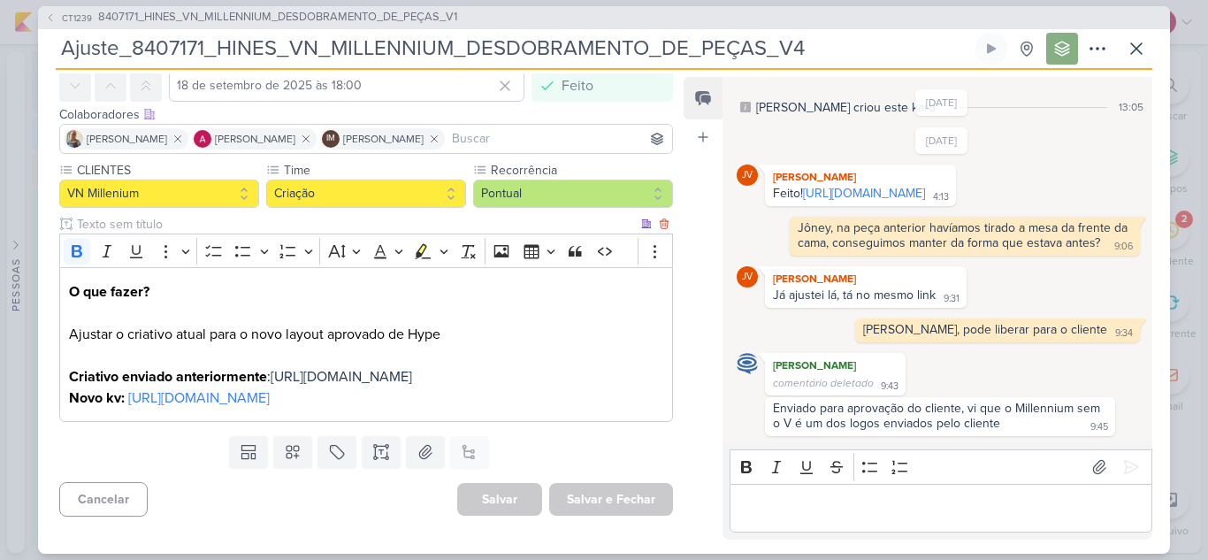
scroll to position [0, 0]
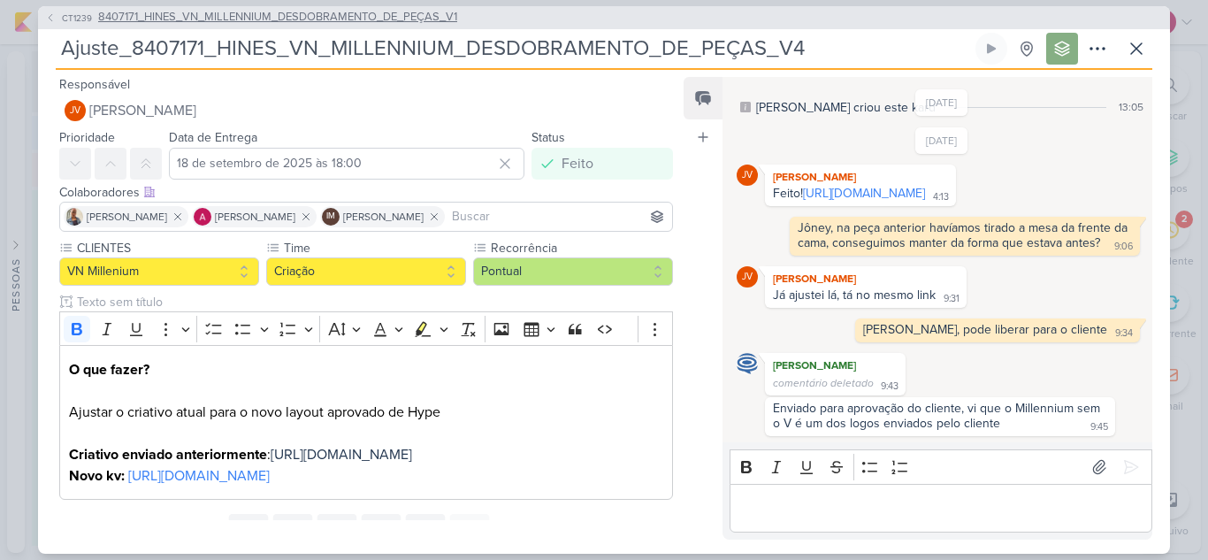
click at [424, 14] on span "8407171_HINES_VN_MILLENNIUM_DESDOBRAMENTO_DE_PEÇAS_V1" at bounding box center [277, 18] width 359 height 18
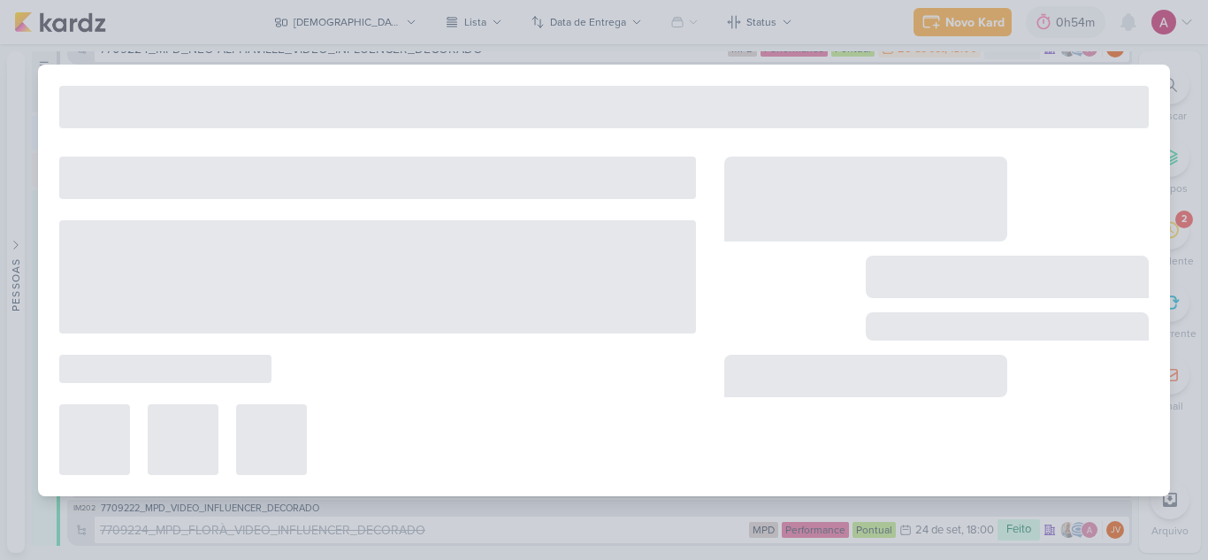
type input "8407171_HINES_VN_MILLENNIUM_DESDOBRAMENTO_DE_PEÇAS_V1"
type input "[DATE] 18:00"
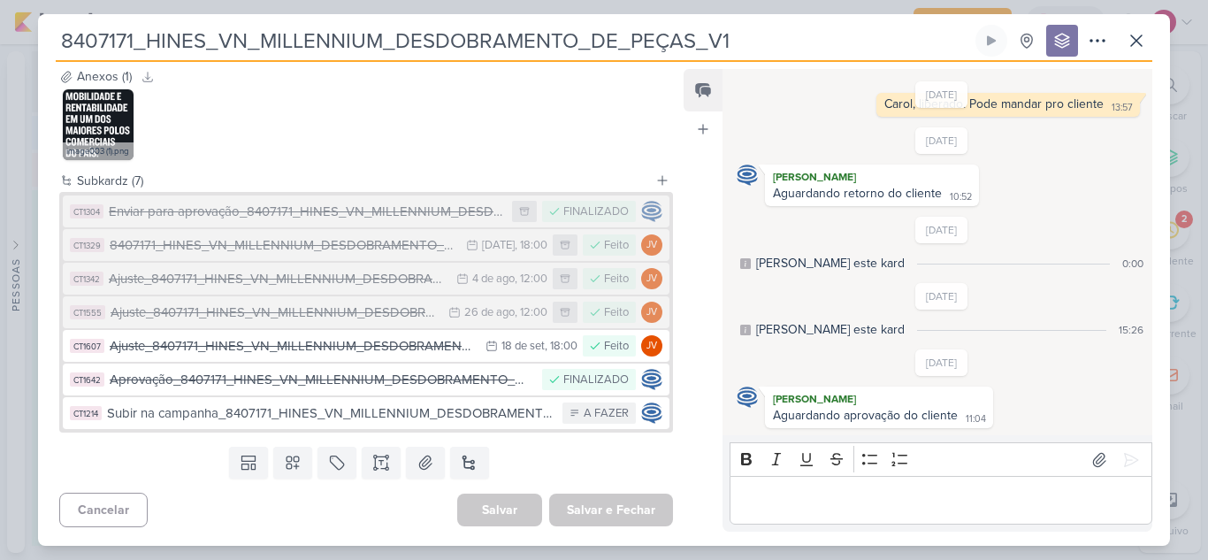
scroll to position [668, 0]
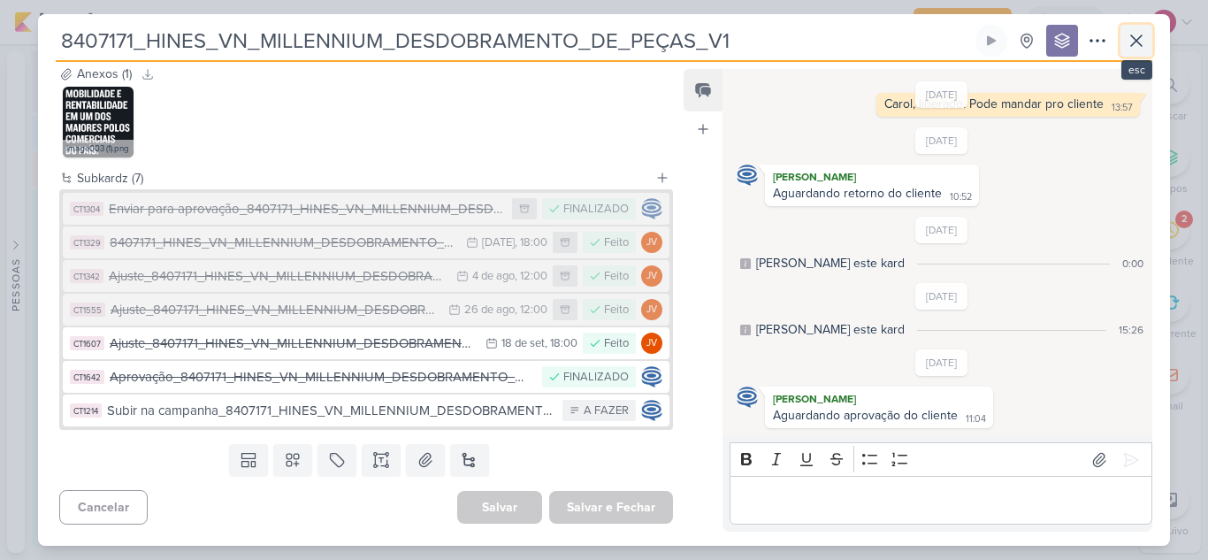
click at [1126, 40] on icon at bounding box center [1135, 40] width 21 height 21
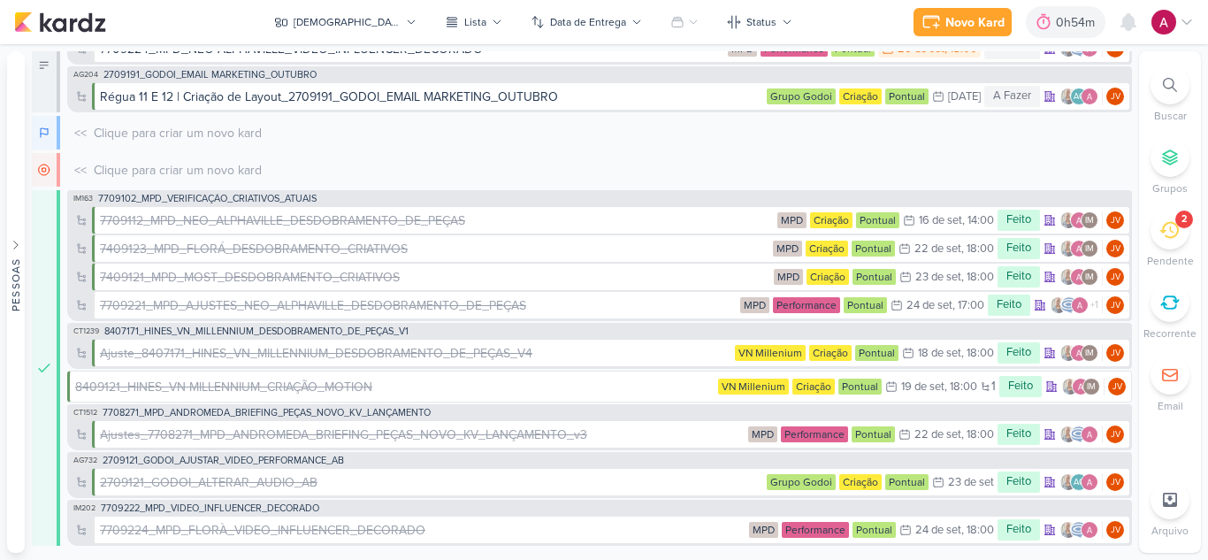
scroll to position [0, 0]
